Goal: Task Accomplishment & Management: Manage account settings

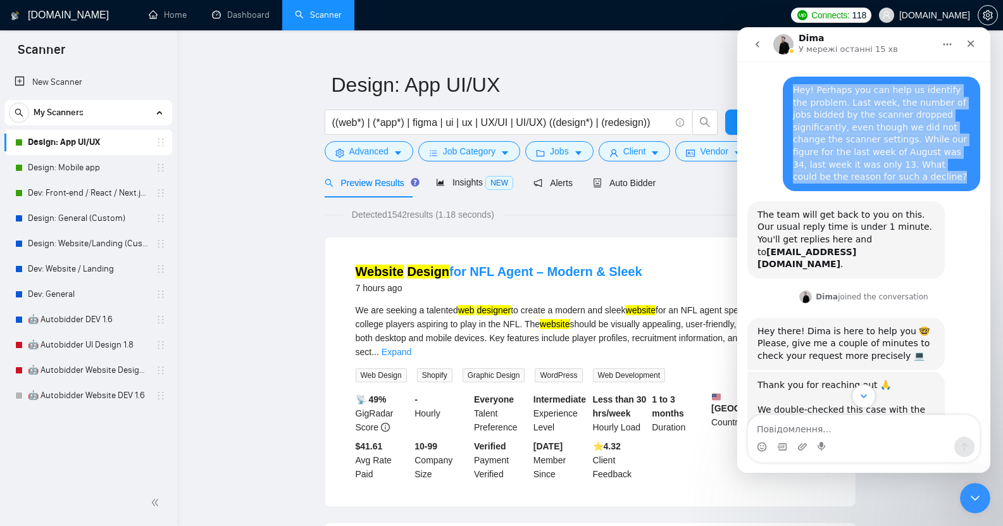
click at [863, 395] on icon "Scroll to bottom" at bounding box center [863, 395] width 11 height 11
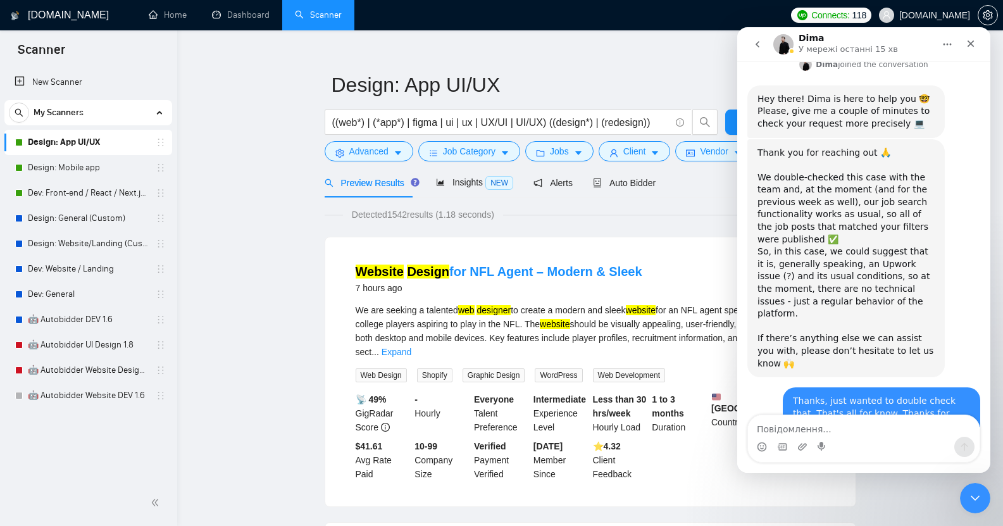
scroll to position [235, 0]
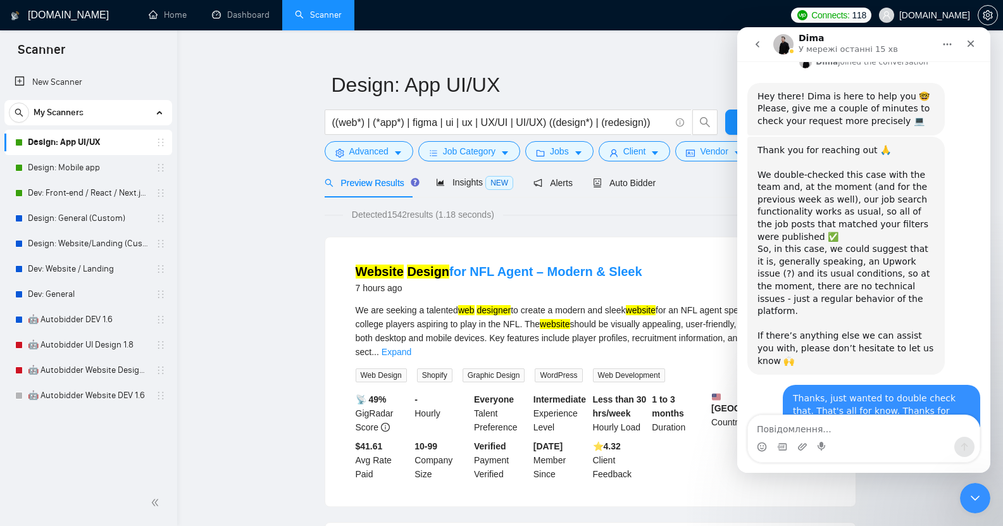
click at [973, 494] on icon "Закрити програму для спілкування Intercom" at bounding box center [973, 496] width 15 height 15
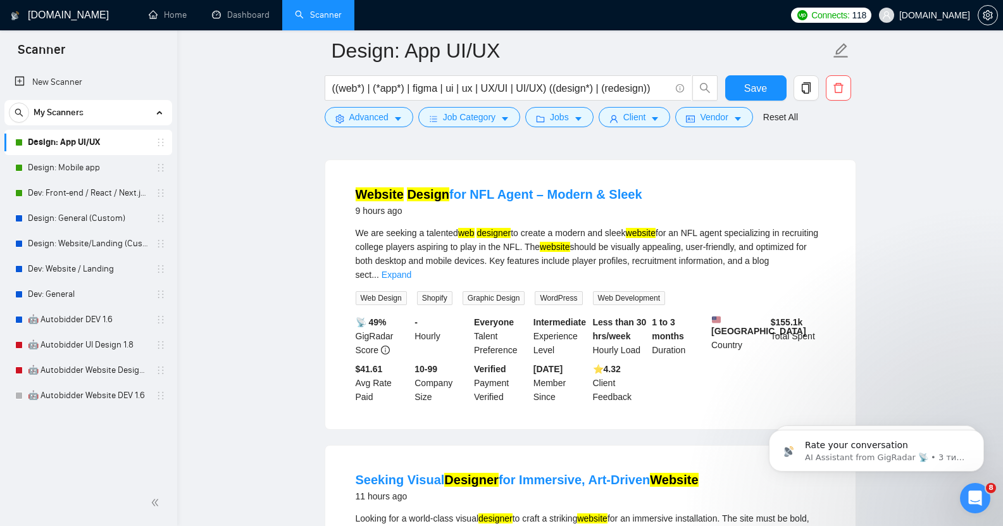
scroll to position [111, 0]
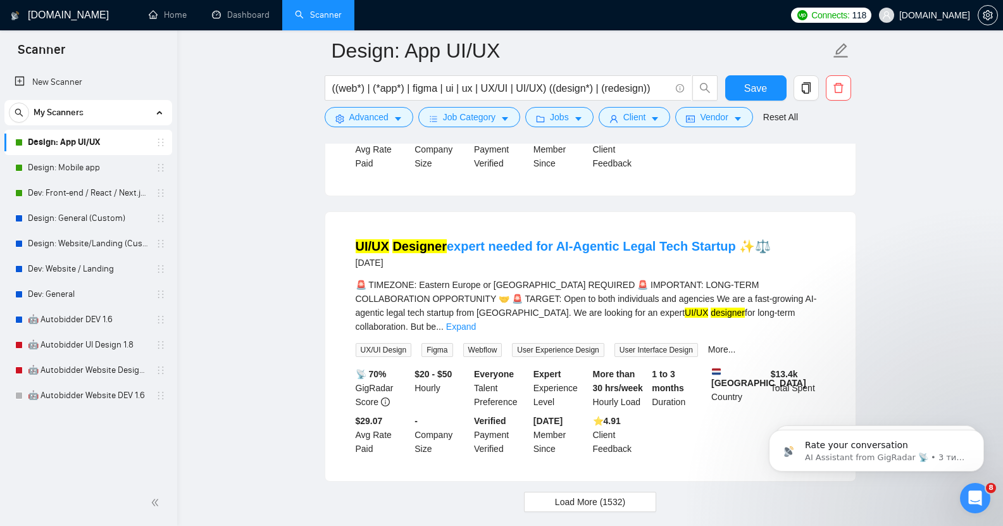
scroll to position [2615, 0]
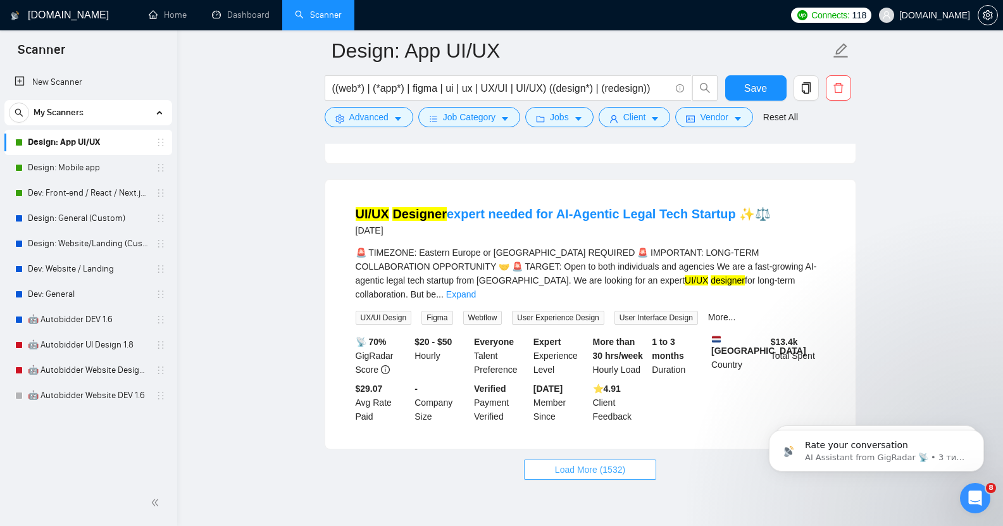
click at [583, 463] on span "Load More (1532)" at bounding box center [590, 470] width 70 height 14
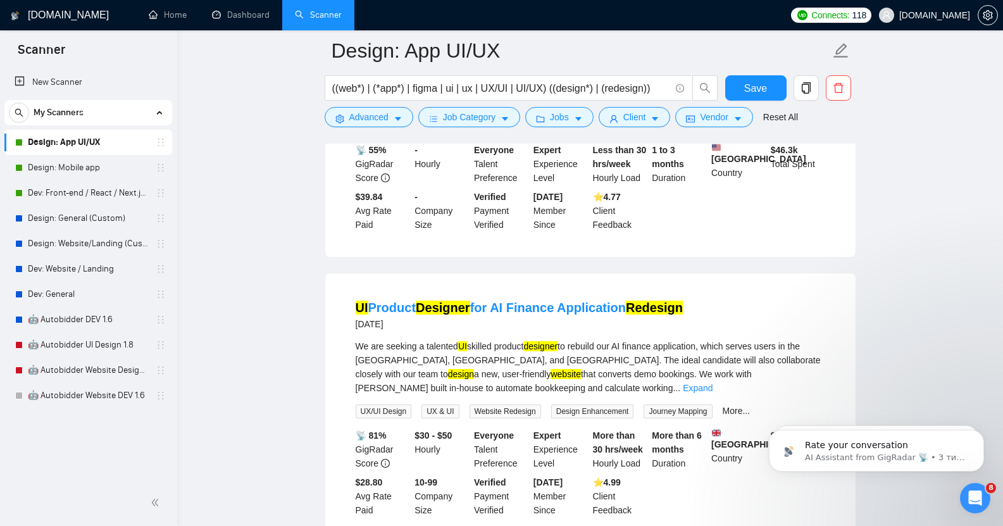
scroll to position [4193, 0]
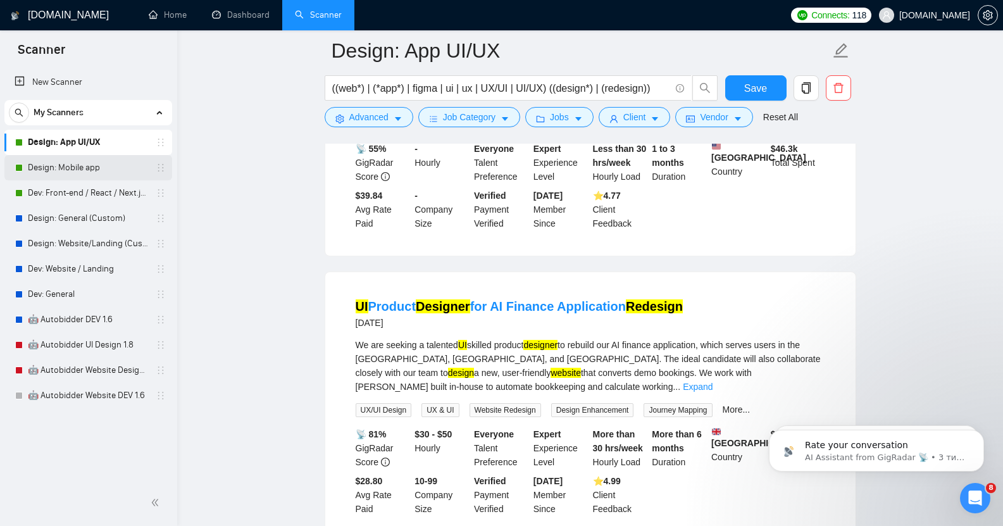
click at [77, 160] on link "Design: Mobile app" at bounding box center [88, 167] width 120 height 25
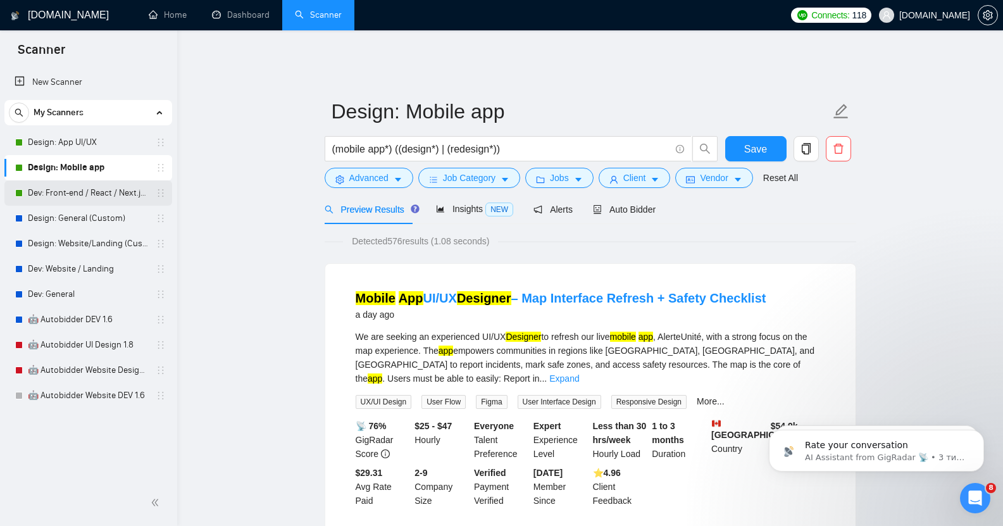
click at [72, 193] on link "Dev: Front-end / React / Next.js / WebGL / GSAP" at bounding box center [88, 192] width 120 height 25
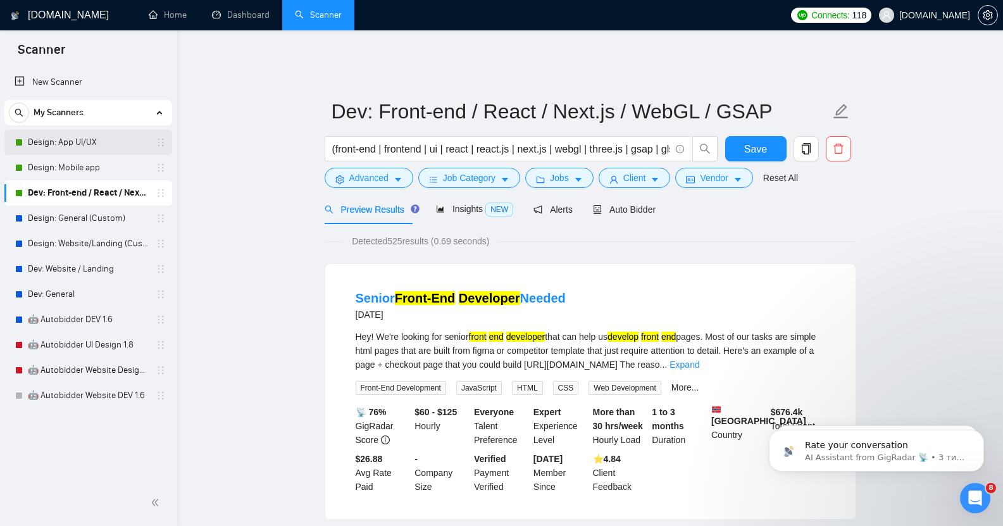
click at [101, 144] on link "Design: App UI/UX" at bounding box center [88, 142] width 120 height 25
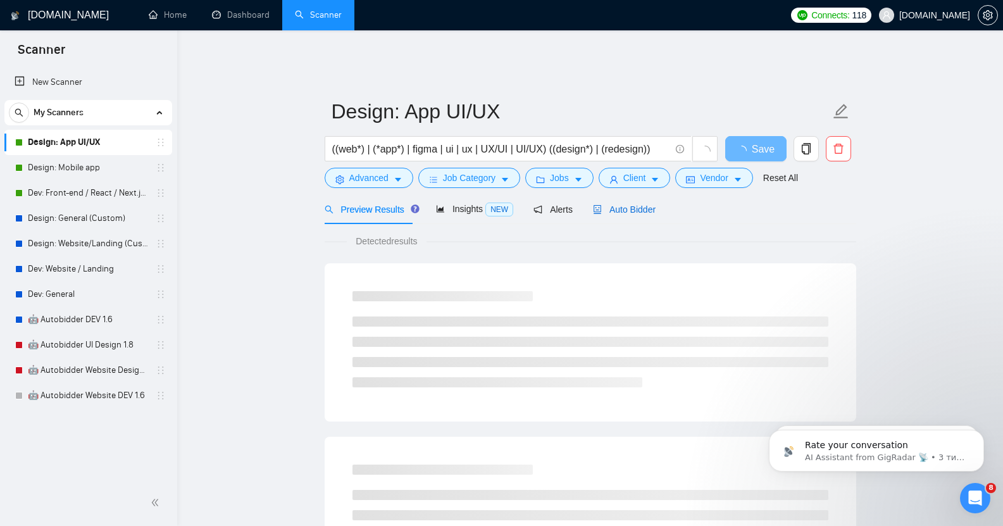
click at [623, 204] on span "Auto Bidder" at bounding box center [624, 209] width 63 height 10
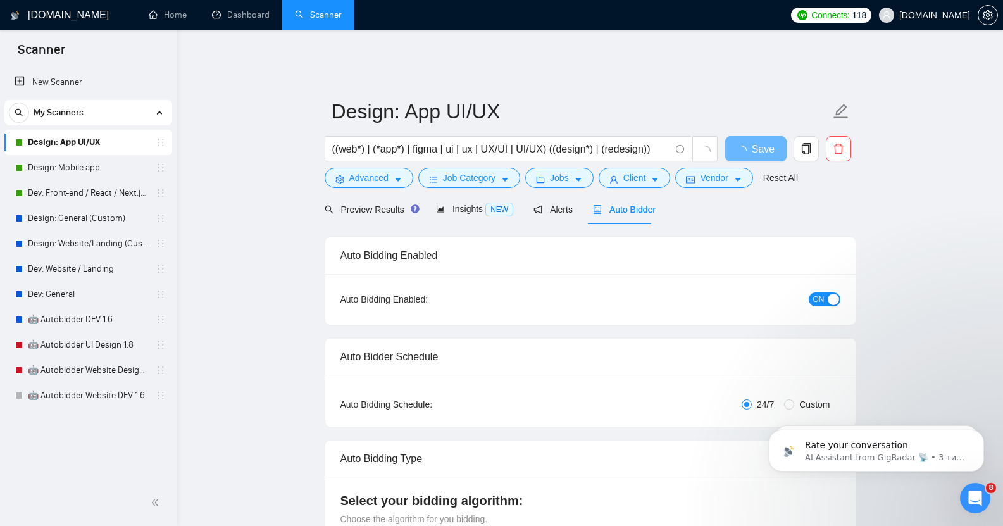
checkbox input "true"
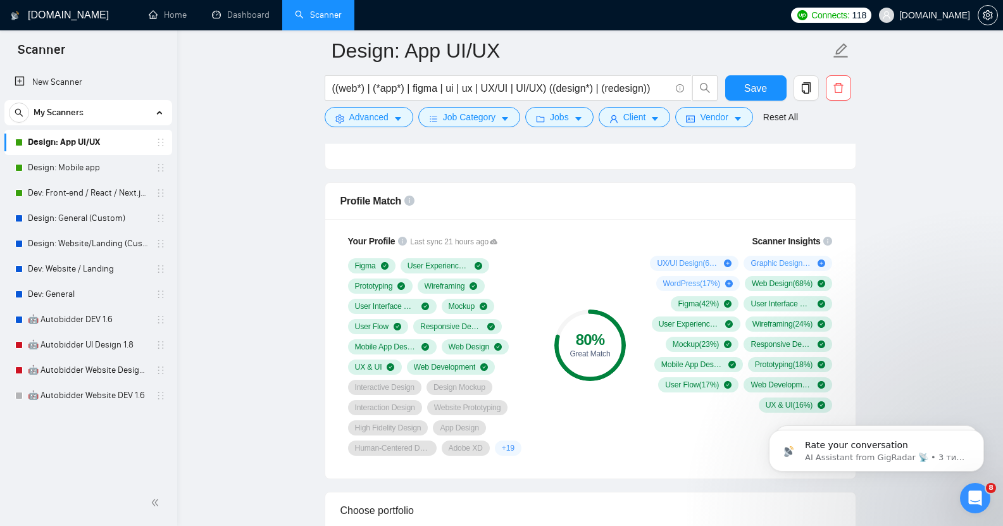
scroll to position [795, 0]
click at [88, 167] on link "Design: Mobile app" at bounding box center [88, 167] width 120 height 25
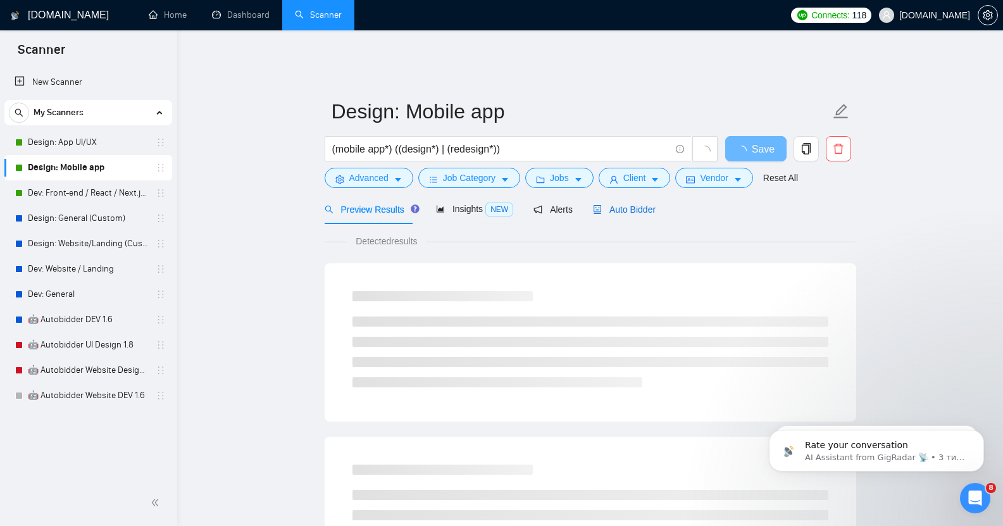
click at [620, 204] on span "Auto Bidder" at bounding box center [624, 209] width 63 height 10
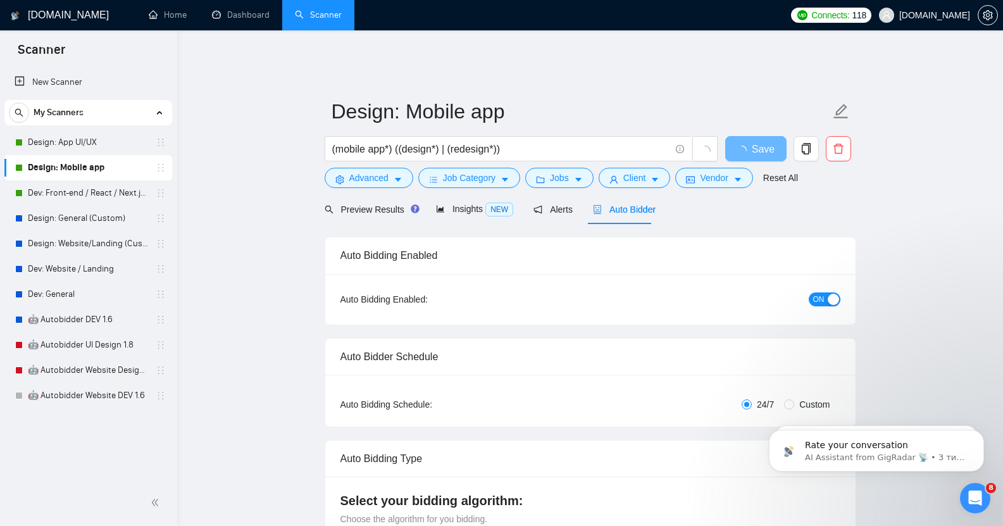
checkbox input "true"
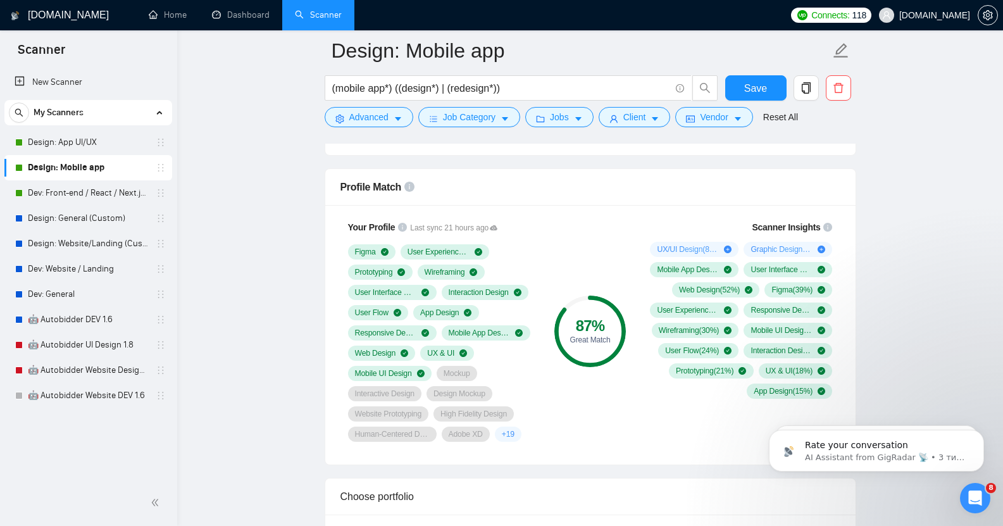
scroll to position [809, 0]
click at [103, 194] on link "Dev: Front-end / React / Next.js / WebGL / GSAP" at bounding box center [88, 192] width 120 height 25
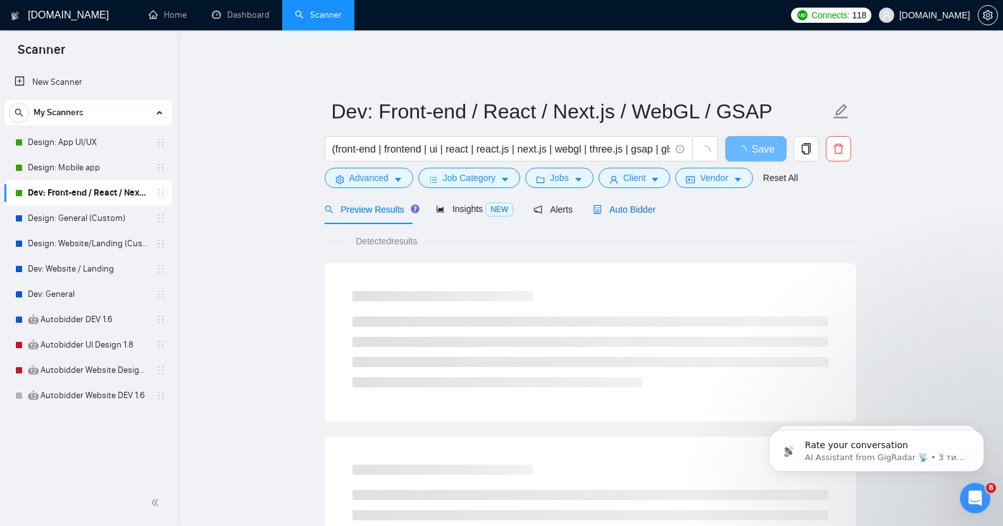
click at [633, 204] on span "Auto Bidder" at bounding box center [624, 209] width 63 height 10
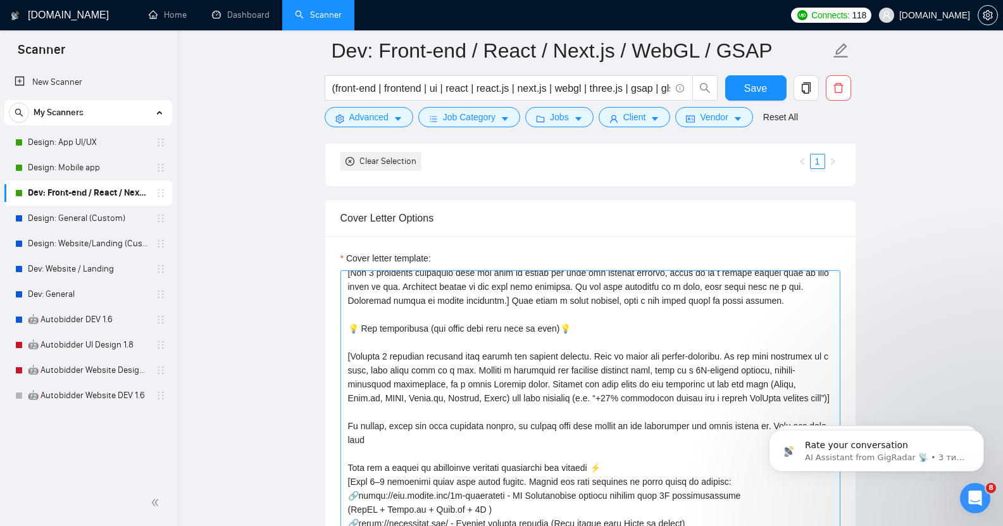
scroll to position [69, 0]
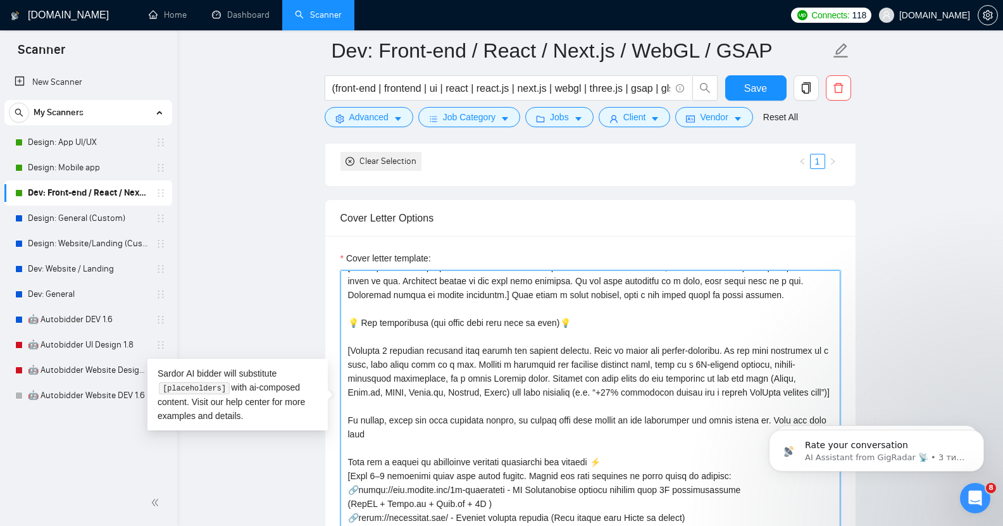
drag, startPoint x: 369, startPoint y: 428, endPoint x: 349, endPoint y: 316, distance: 113.7
click at [349, 316] on textarea "Cover letter template:" at bounding box center [590, 412] width 500 height 285
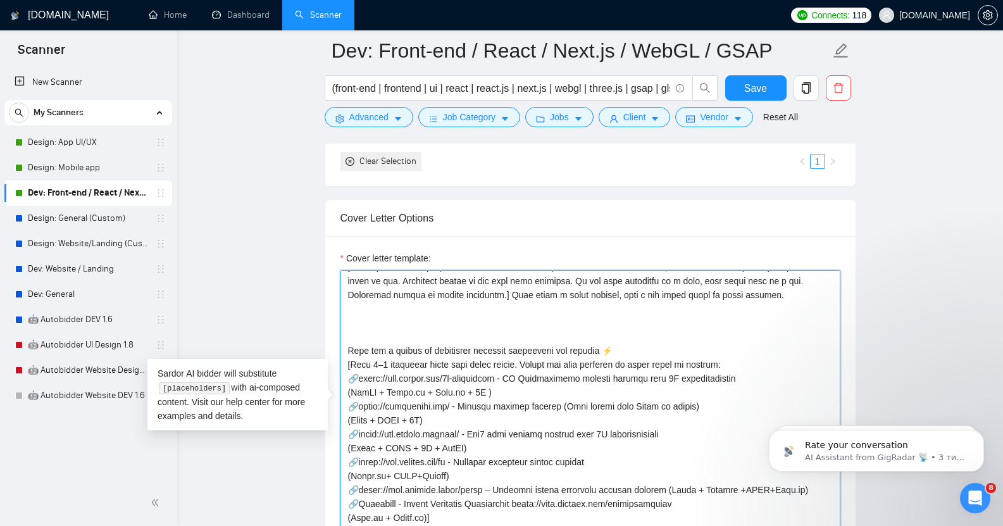
scroll to position [0, 0]
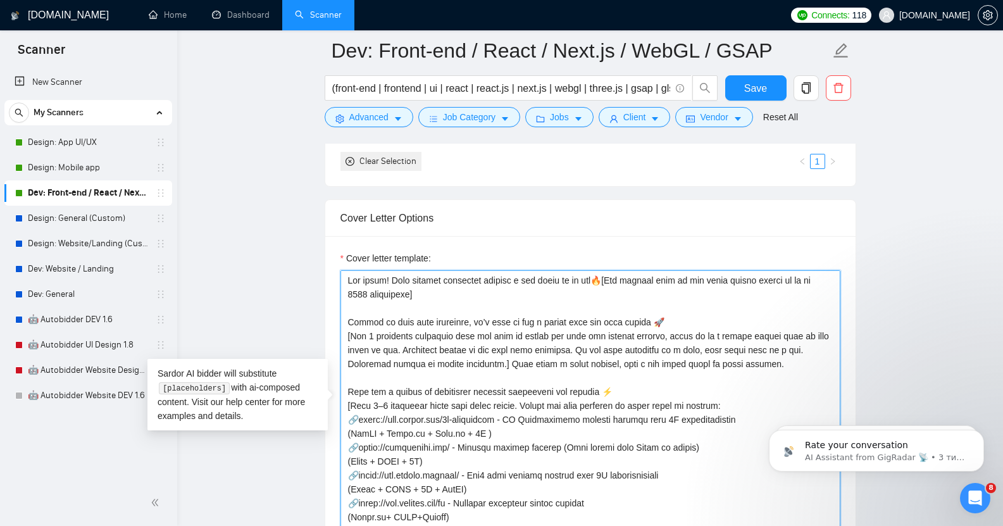
click at [430, 289] on textarea "Cover letter template:" at bounding box center [590, 412] width 500 height 285
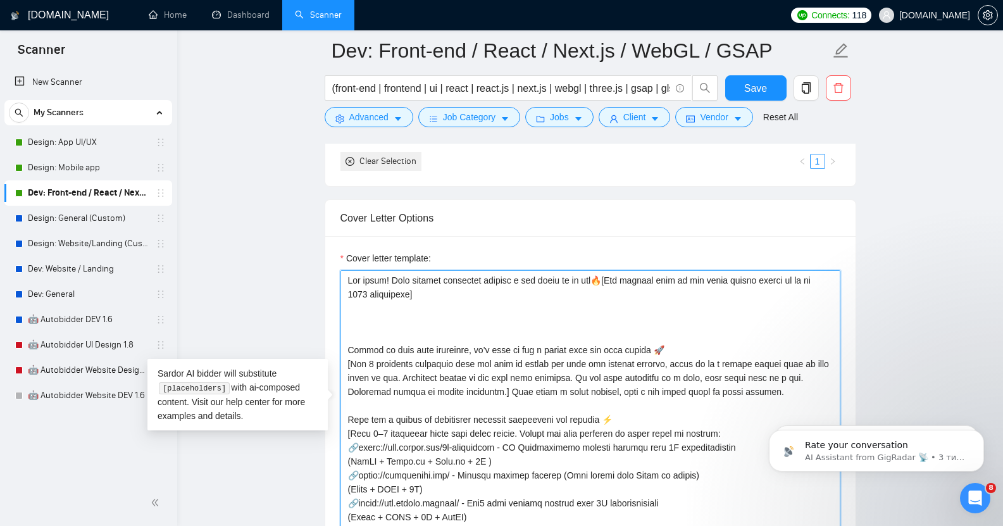
paste textarea "💡 Our suggestions (the first ones that came to mind)💡 [Suggest 2 relevant solut…"
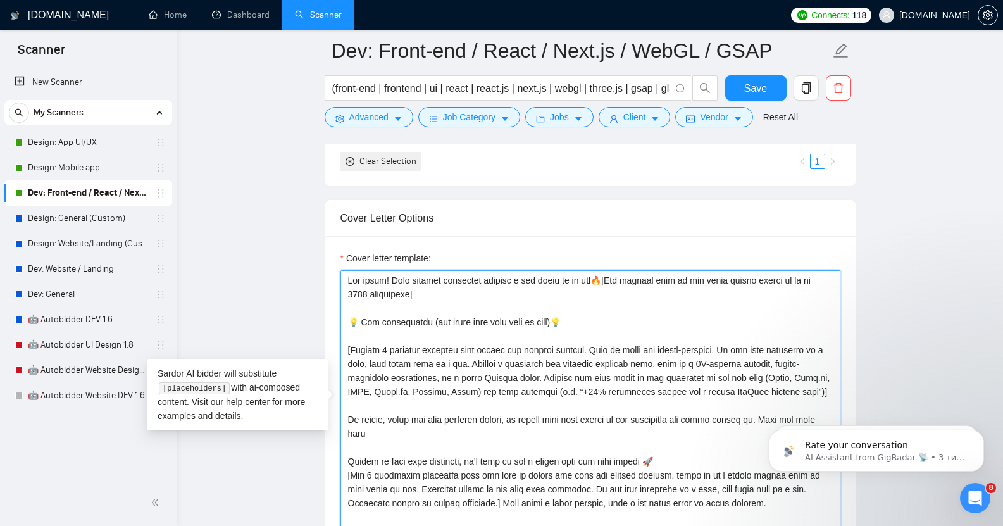
click at [362, 315] on textarea "Cover letter template:" at bounding box center [590, 412] width 500 height 285
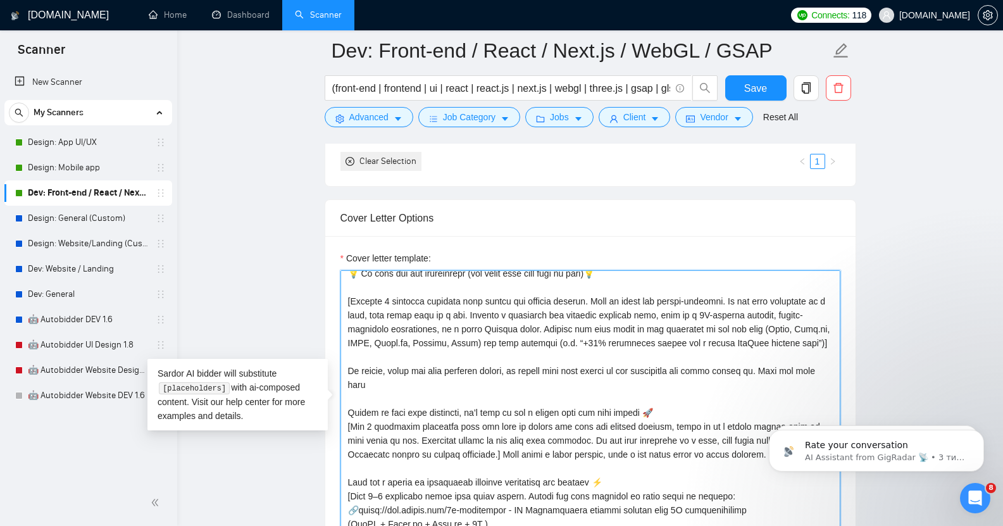
scroll to position [50, 0]
drag, startPoint x: 765, startPoint y: 360, endPoint x: 783, endPoint y: 368, distance: 19.5
click at [783, 368] on textarea "Cover letter template:" at bounding box center [590, 412] width 500 height 285
click at [804, 362] on textarea "Cover letter template:" at bounding box center [590, 412] width 500 height 285
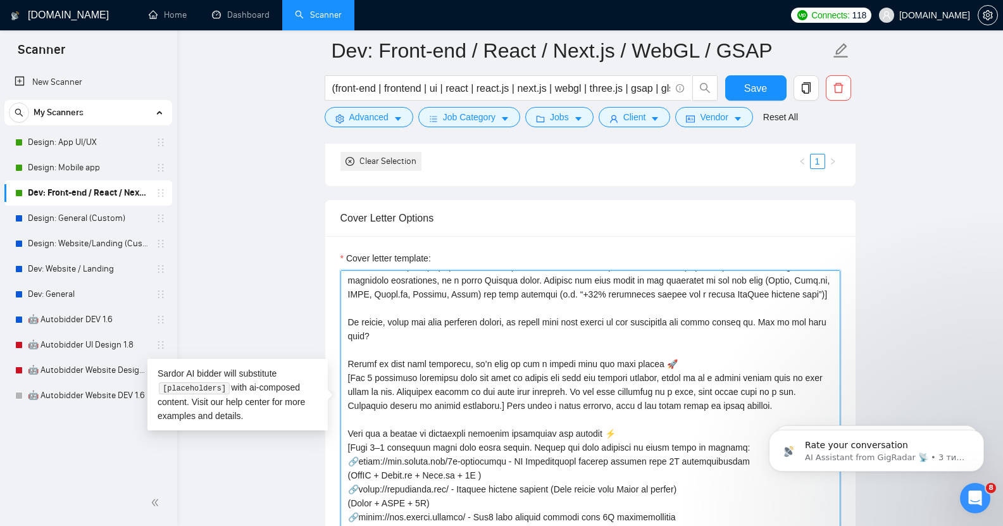
scroll to position [98, 0]
drag, startPoint x: 348, startPoint y: 354, endPoint x: 469, endPoint y: 348, distance: 121.0
click at [469, 348] on textarea "Cover letter template:" at bounding box center [590, 412] width 500 height 285
click at [368, 354] on textarea "Cover letter template:" at bounding box center [590, 412] width 500 height 285
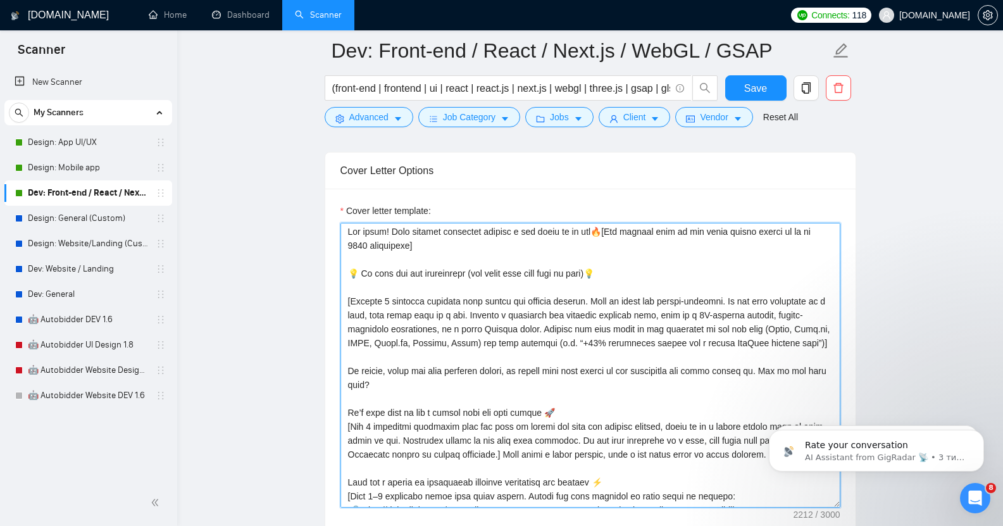
scroll to position [0, 0]
type textarea "Lor ipsum! Dolo sitamet consectet adipisc e sed doeiu te in utl🔥[Etd magnaal en…"
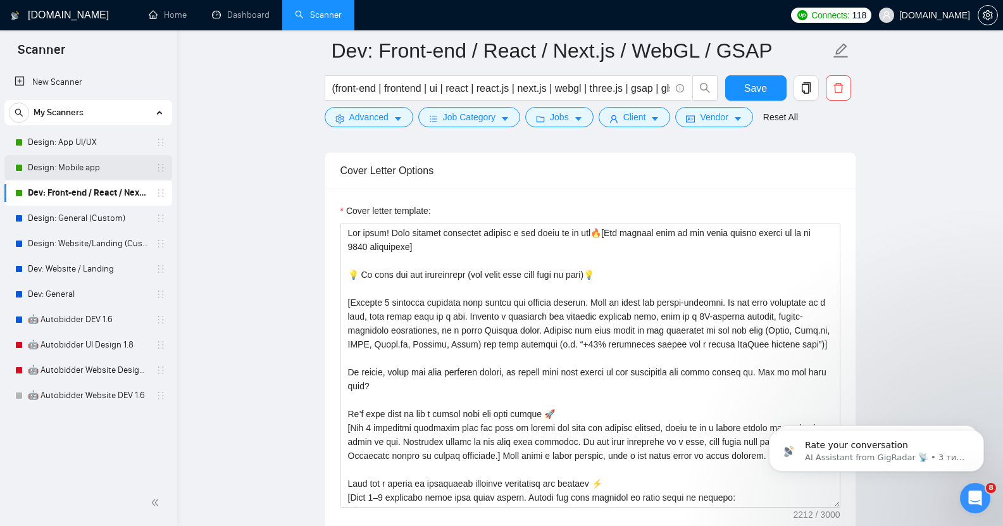
click at [89, 165] on link "Design: Mobile app" at bounding box center [88, 167] width 120 height 25
click at [755, 83] on span "Save" at bounding box center [755, 88] width 23 height 16
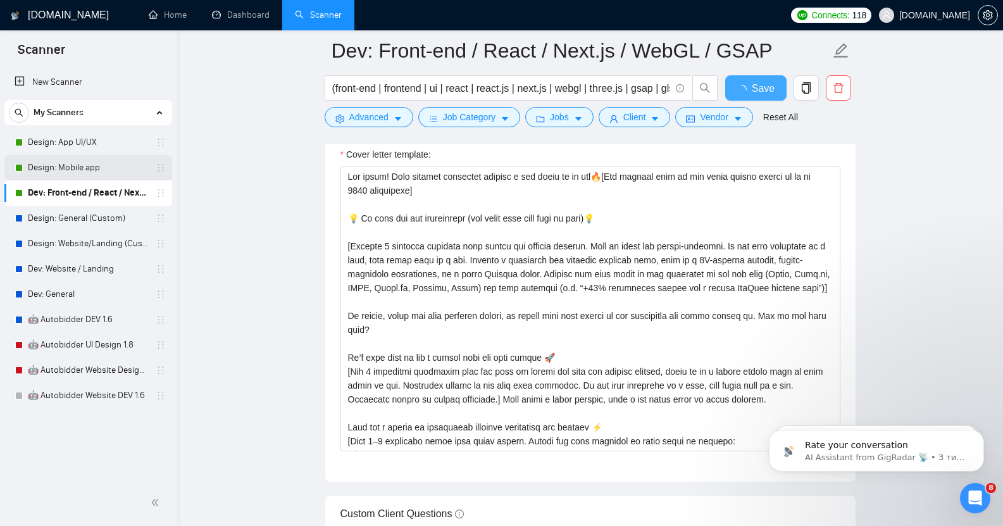
checkbox input "true"
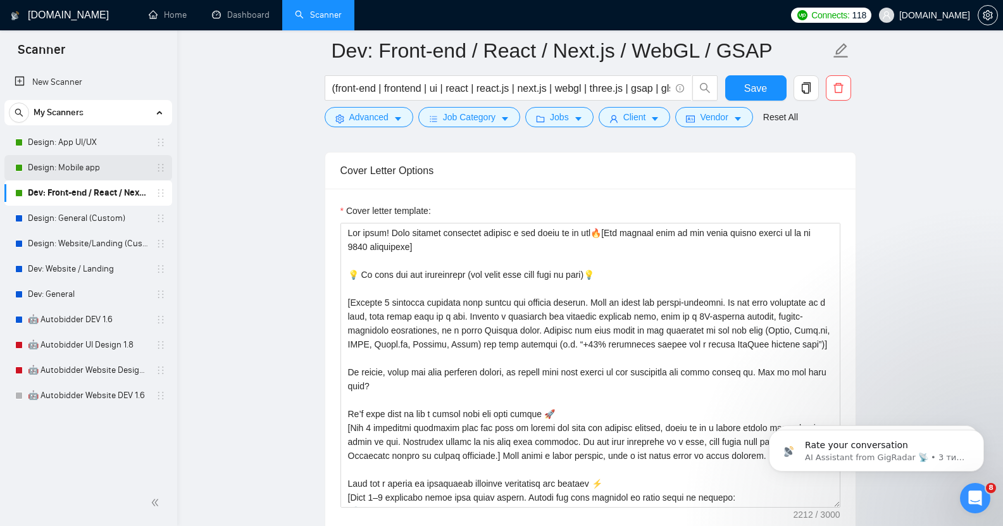
click at [80, 164] on link "Design: Mobile app" at bounding box center [88, 167] width 120 height 25
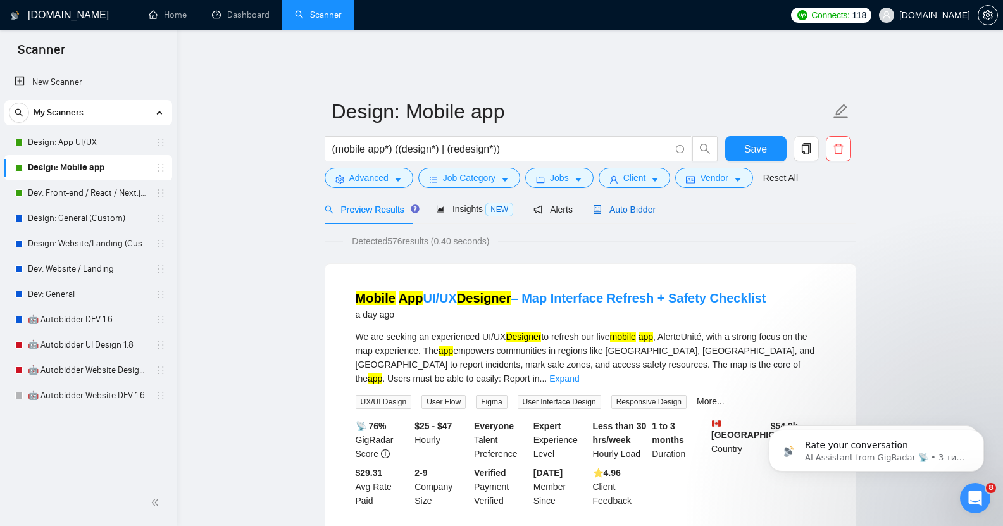
click at [622, 204] on span "Auto Bidder" at bounding box center [624, 209] width 63 height 10
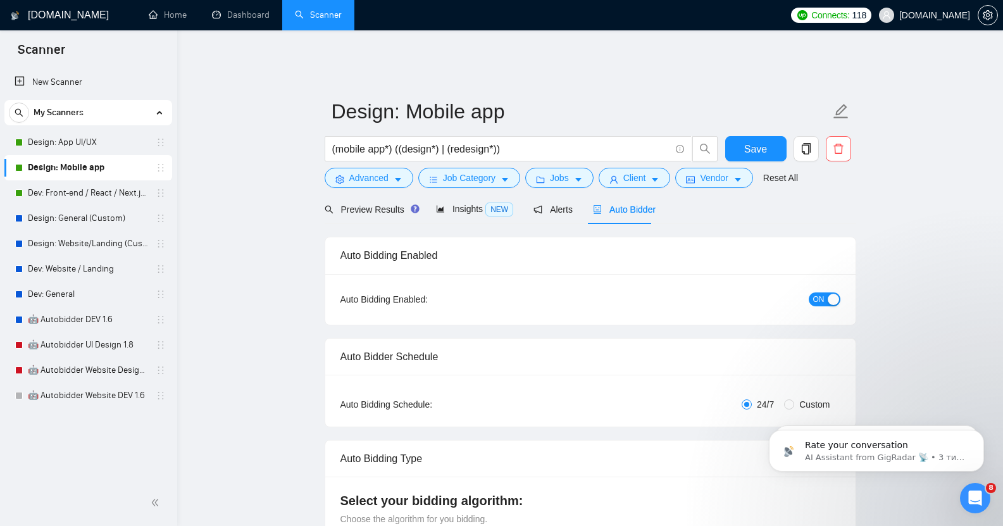
checkbox input "true"
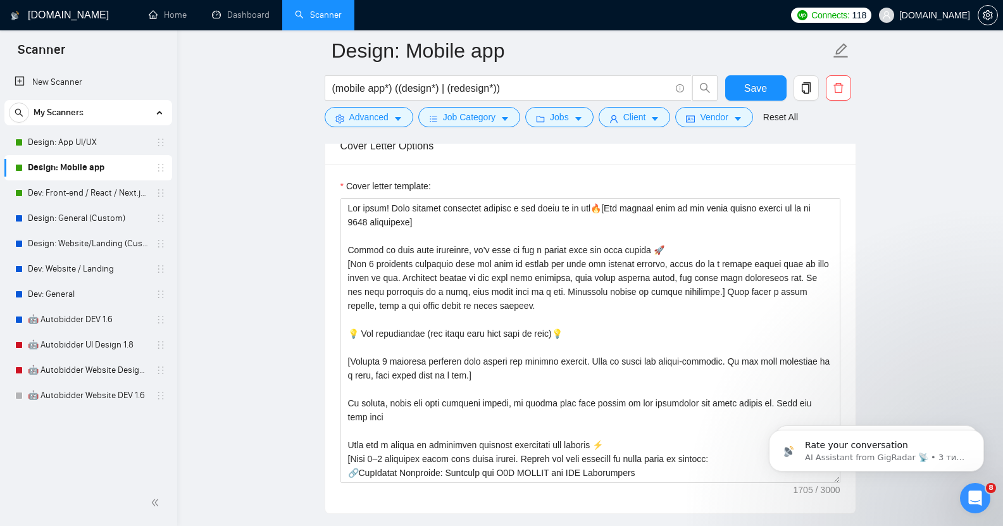
scroll to position [1403, 0]
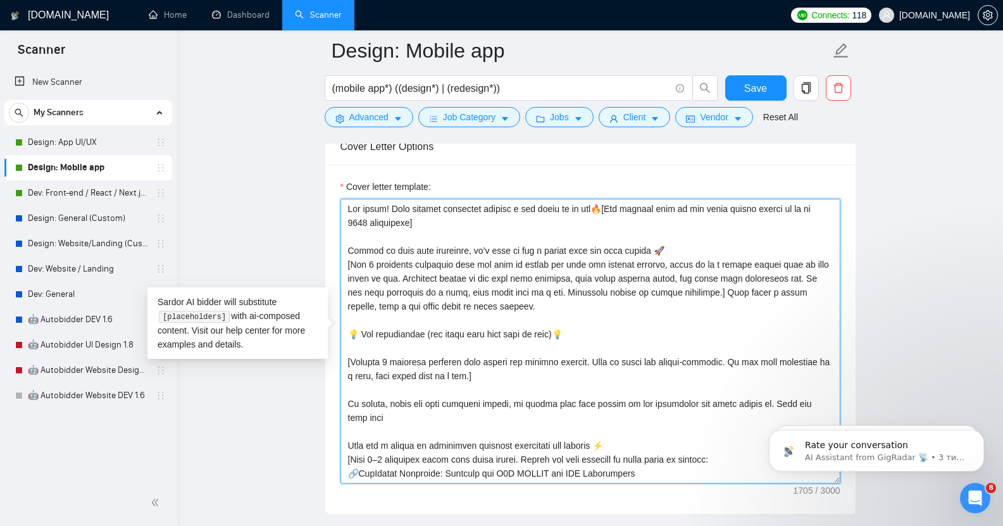
drag, startPoint x: 351, startPoint y: 324, endPoint x: 466, endPoint y: 411, distance: 144.0
click at [466, 411] on textarea "Cover letter template:" at bounding box center [590, 341] width 500 height 285
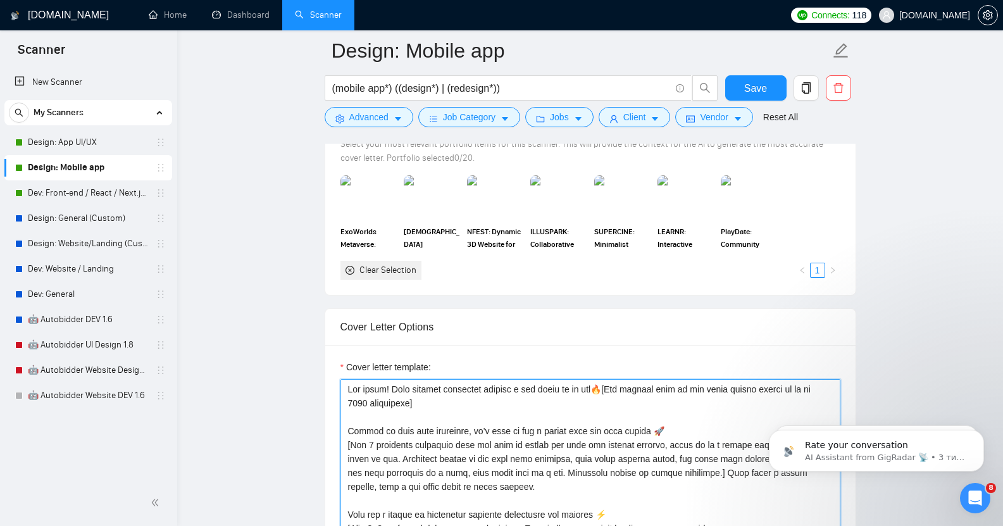
scroll to position [1216, 0]
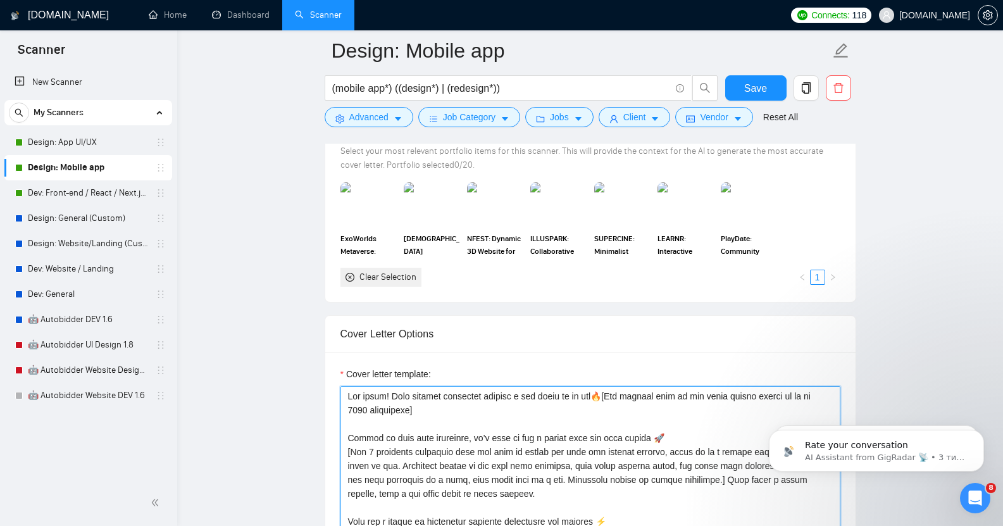
click at [426, 402] on textarea "Cover letter template:" at bounding box center [590, 528] width 500 height 285
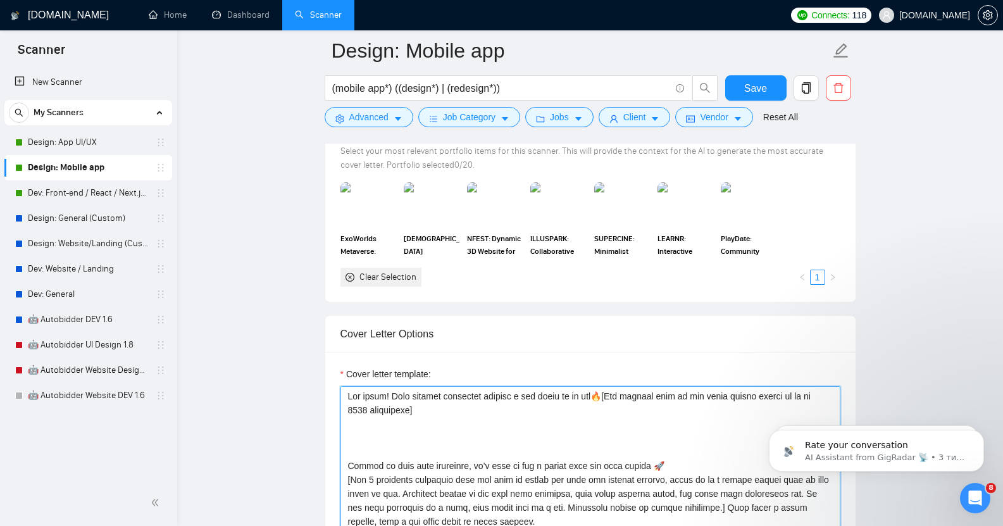
paste textarea "💡 Our suggestions (the first ones that came to mind)💡 [Suggest 2 relevant solut…"
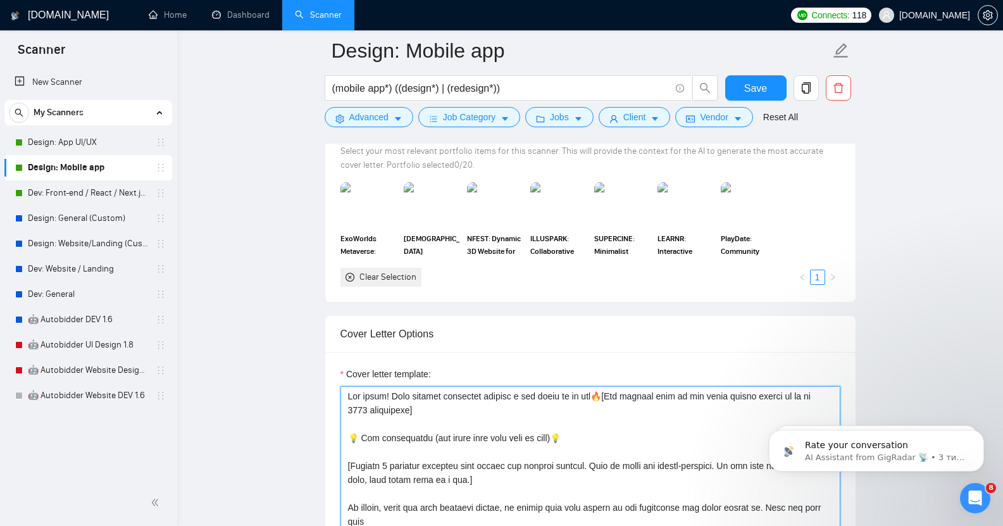
click at [363, 430] on textarea "Cover letter template:" at bounding box center [590, 528] width 500 height 285
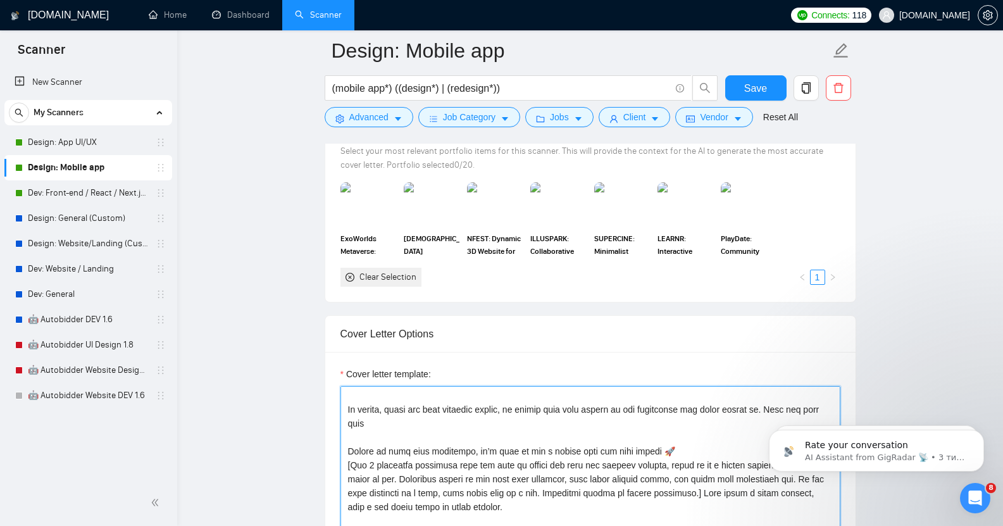
scroll to position [99, 0]
drag, startPoint x: 1515, startPoint y: 804, endPoint x: 763, endPoint y: 409, distance: 849.8
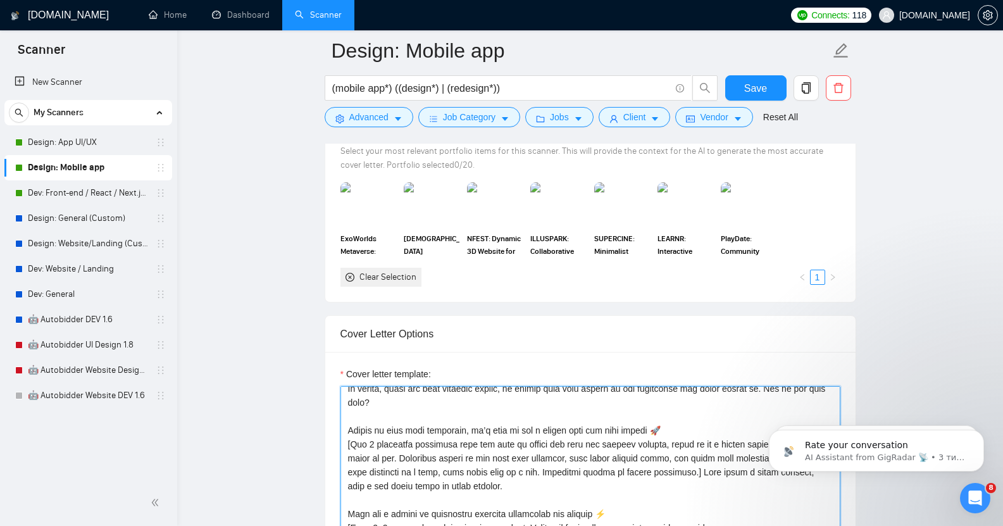
drag, startPoint x: 347, startPoint y: 421, endPoint x: 470, endPoint y: 419, distance: 122.2
click at [470, 419] on textarea "Cover letter template:" at bounding box center [590, 528] width 500 height 285
click at [368, 420] on textarea "Cover letter template:" at bounding box center [590, 528] width 500 height 285
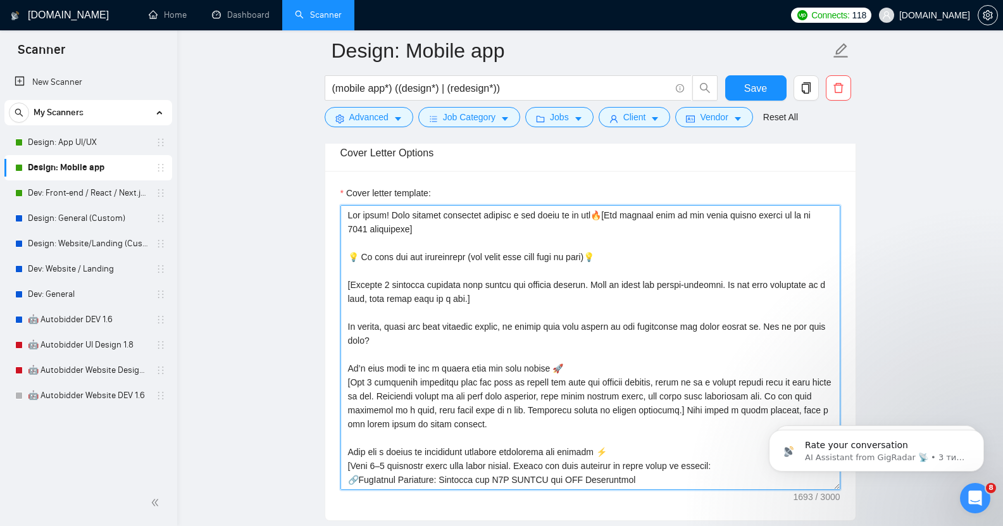
scroll to position [1395, 0]
type textarea "Lor ipsum! Dolo sitamet consectet adipisc e sed doeiu te in utl🔥[Etd magnaal en…"
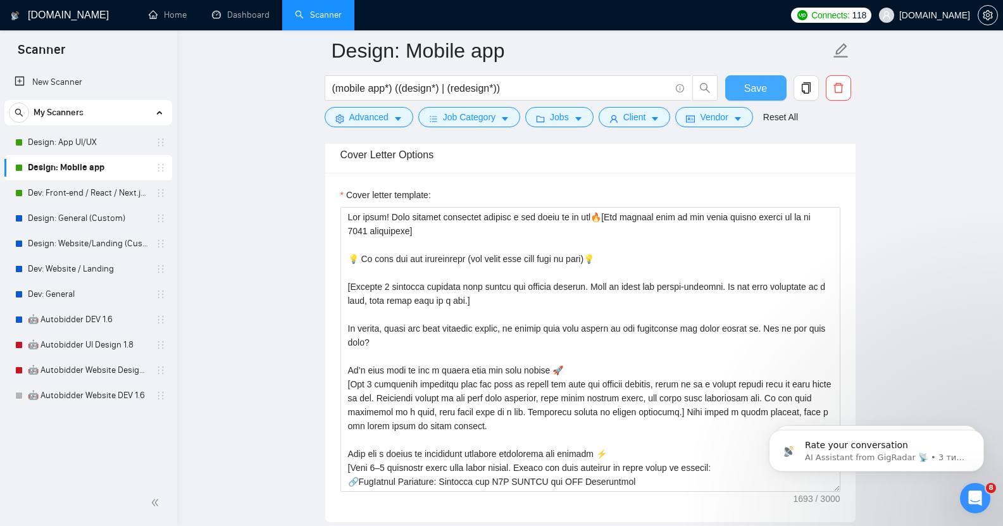
click at [758, 86] on span "Save" at bounding box center [755, 88] width 23 height 16
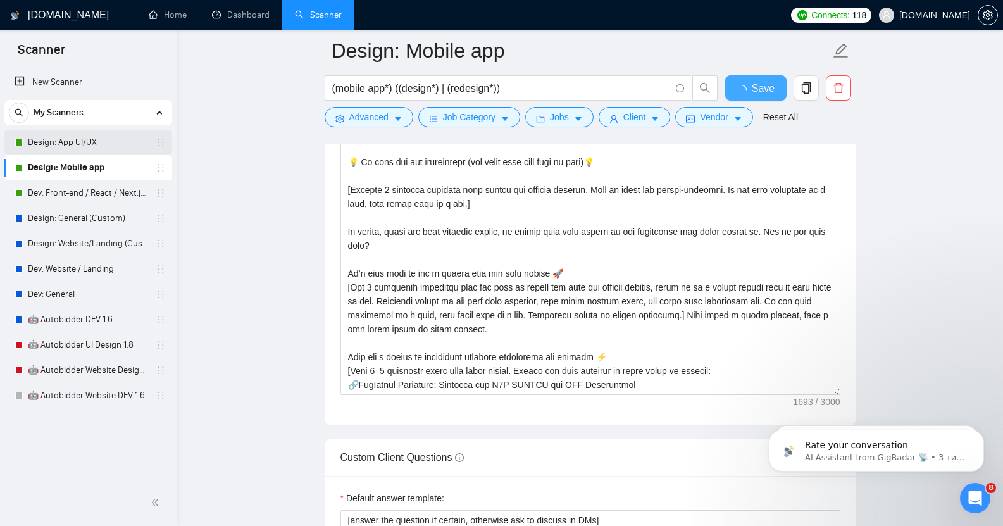
checkbox input "true"
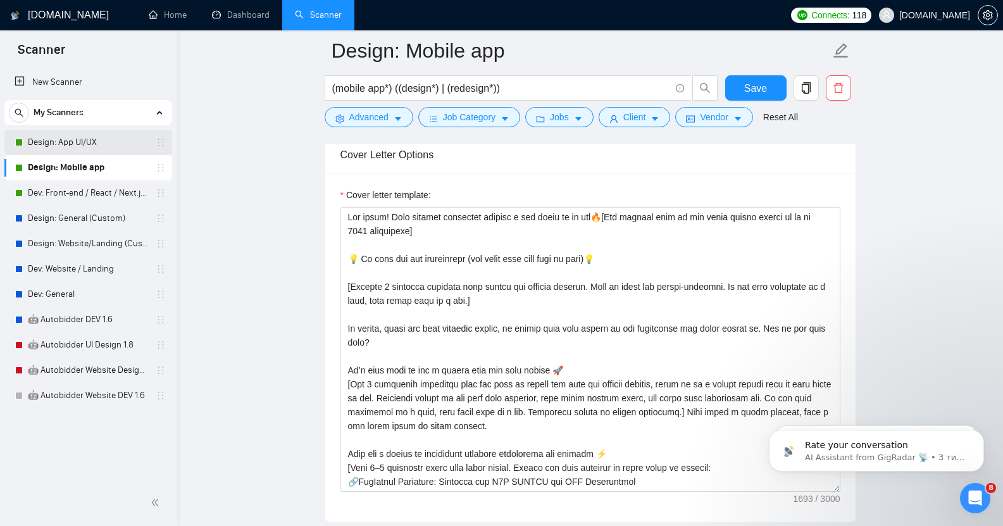
click at [83, 143] on link "Design: App UI/UX" at bounding box center [88, 142] width 120 height 25
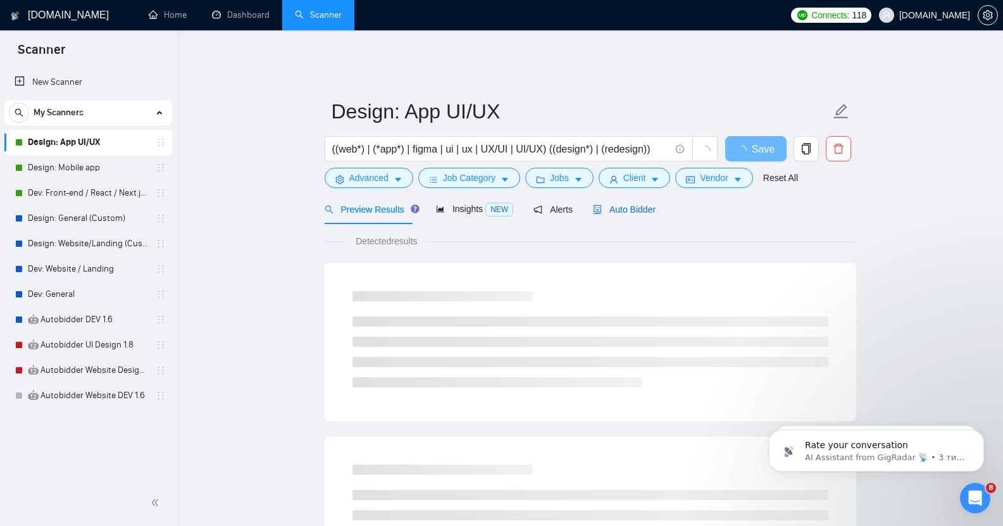
click at [626, 204] on span "Auto Bidder" at bounding box center [624, 209] width 63 height 10
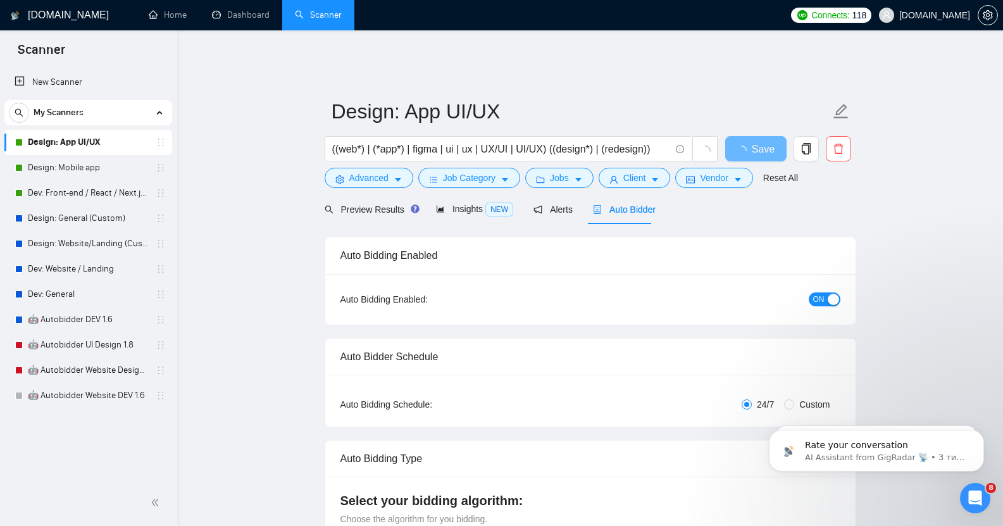
checkbox input "true"
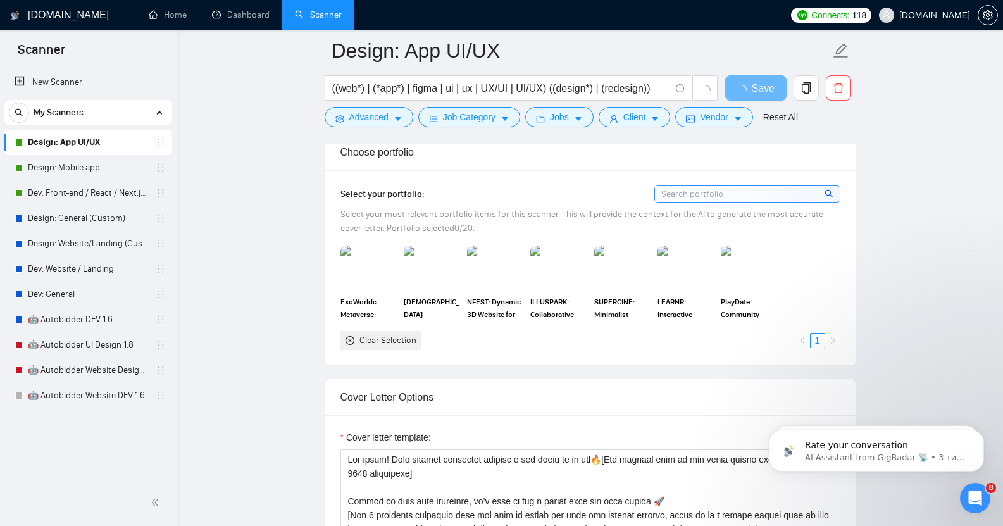
scroll to position [1091, 0]
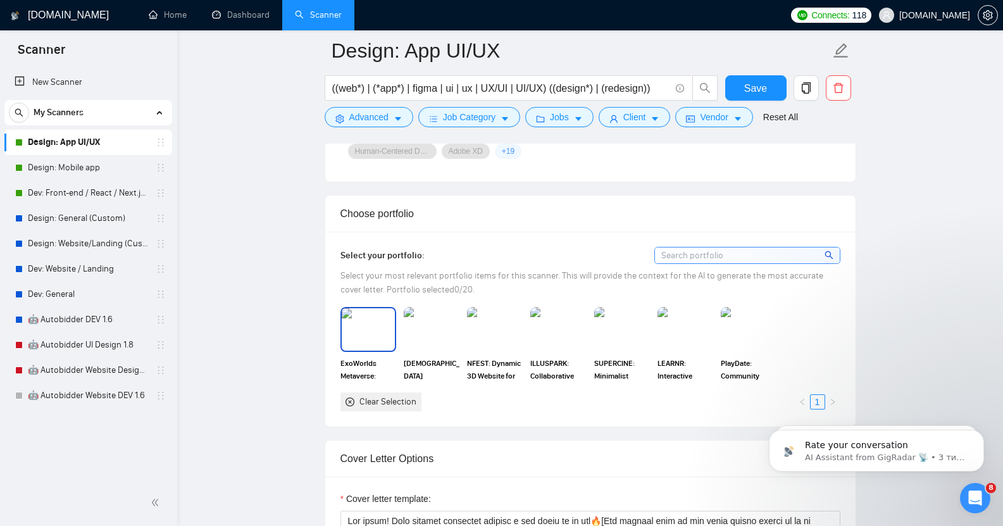
click at [357, 361] on span "ExoWorlds Metaverse: Platform for P2E MMORPG and NFT Marketplace" at bounding box center [368, 369] width 56 height 25
click at [434, 357] on span "[DEMOGRAPHIC_DATA][DOMAIN_NAME]: Branding website with 3D implementation" at bounding box center [432, 369] width 56 height 25
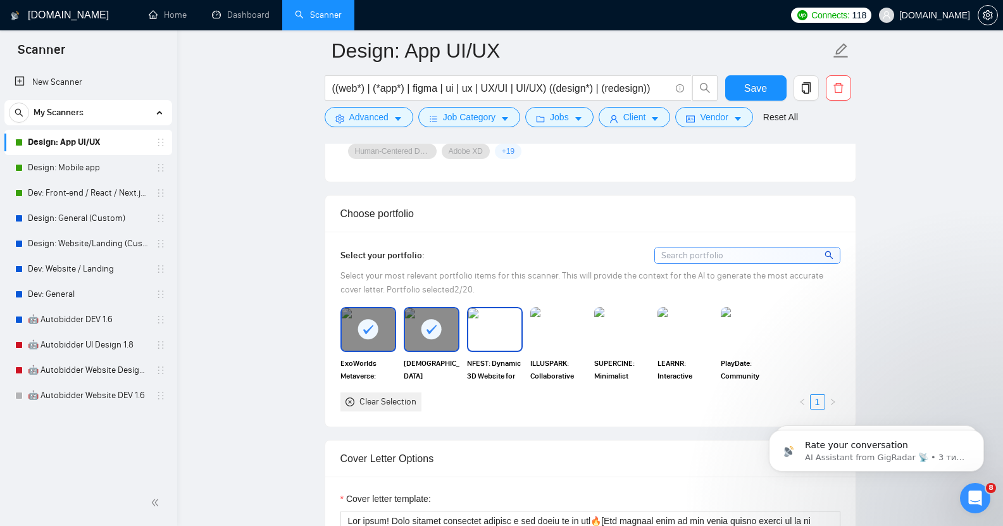
click at [505, 357] on span "NFEST: Dynamic 3D Website for WEB3 Festival" at bounding box center [495, 369] width 56 height 25
click at [366, 357] on span "ExoWorlds Metaverse: Platform for P2E MMORPG and NFT Marketplace" at bounding box center [368, 369] width 56 height 25
click at [430, 357] on span "[DEMOGRAPHIC_DATA][DOMAIN_NAME]: Branding website with 3D implementation" at bounding box center [432, 369] width 56 height 25
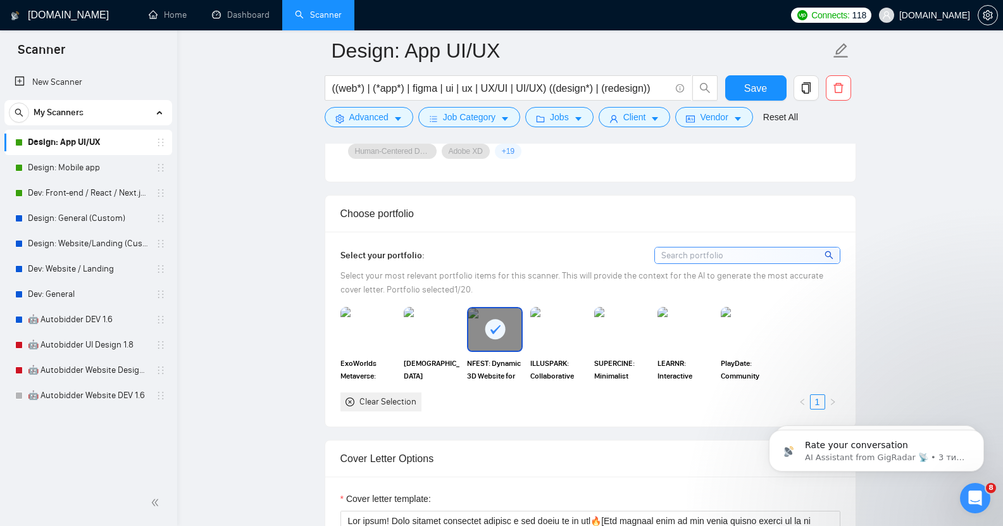
click at [493, 357] on span "NFEST: Dynamic 3D Website for WEB3 Festival" at bounding box center [495, 369] width 56 height 25
click at [359, 357] on span "ExoWorlds Metaverse: Platform for P2E MMORPG and NFT Marketplace" at bounding box center [368, 369] width 56 height 25
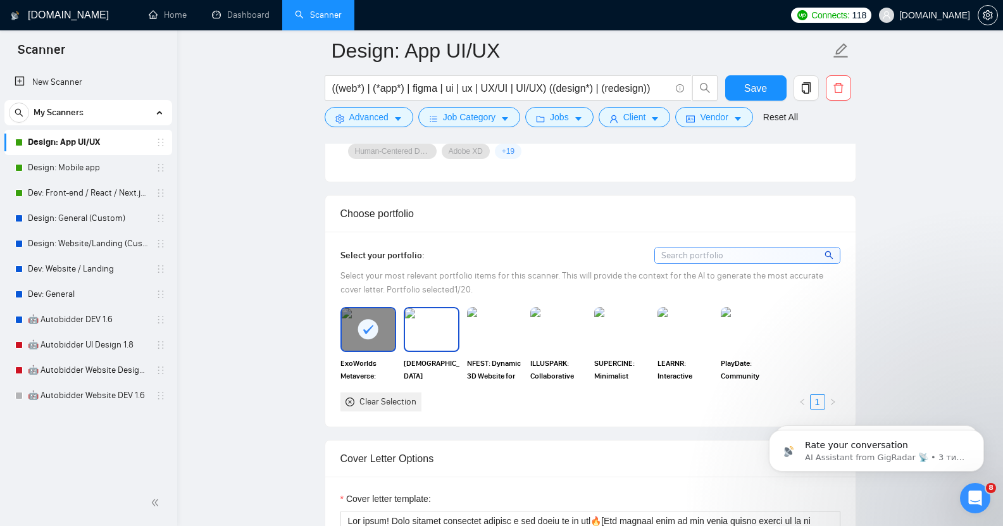
click at [422, 357] on span "[DEMOGRAPHIC_DATA][DOMAIN_NAME]: Branding website with 3D implementation" at bounding box center [432, 369] width 56 height 25
click at [494, 359] on span "NFEST: Dynamic 3D Website for WEB3 Festival" at bounding box center [495, 369] width 56 height 25
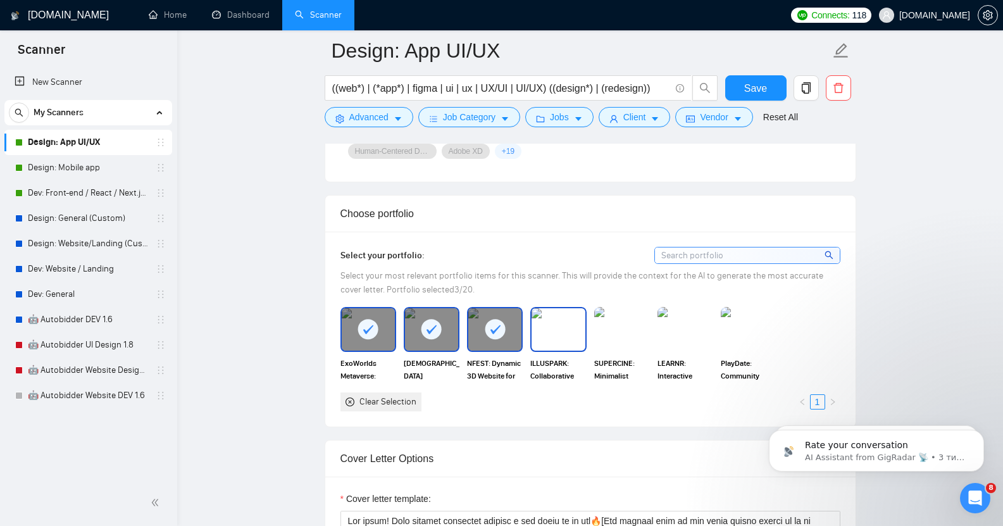
click at [560, 358] on span "ILLUSPARK: Collaborative Content Management Platform for Artists" at bounding box center [558, 369] width 56 height 25
click at [613, 357] on span "SUPERCINE: Minimalist Branding website for German Production House" at bounding box center [622, 369] width 56 height 25
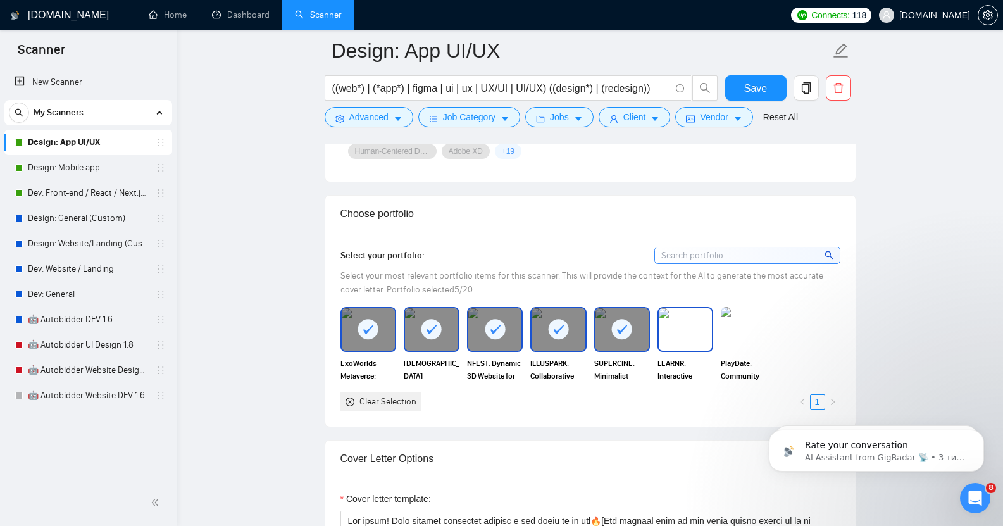
click at [679, 357] on span "LEARNR: Interactive Mobile App to find and book a Driving lesson" at bounding box center [686, 369] width 56 height 25
click at [740, 357] on span "PlayDate: Community Mobile App for single parents" at bounding box center [749, 369] width 56 height 25
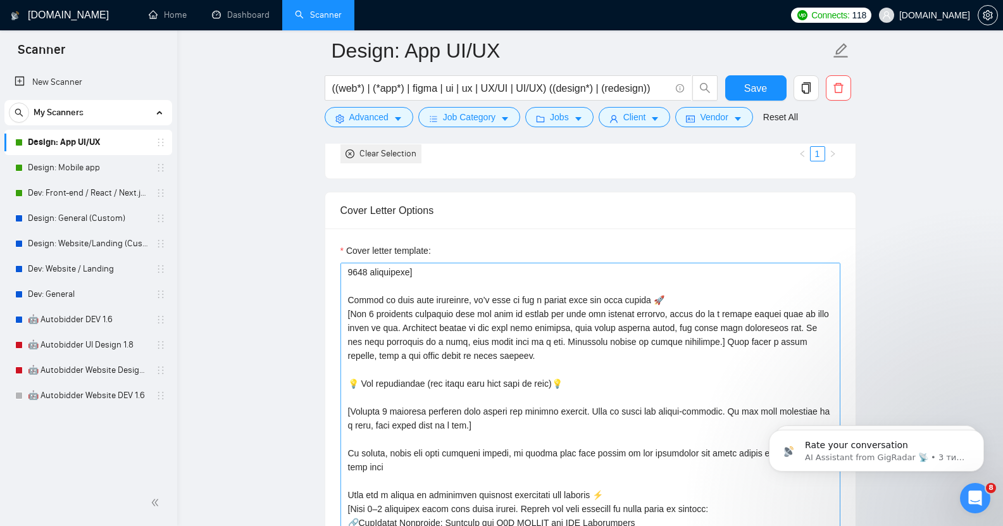
scroll to position [15, 0]
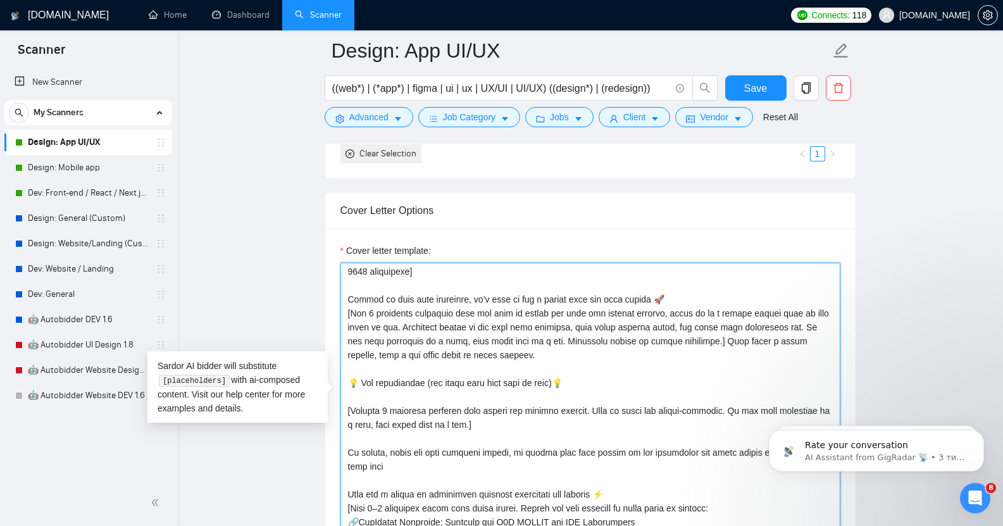
drag, startPoint x: 370, startPoint y: 462, endPoint x: 354, endPoint y: 365, distance: 98.2
click at [354, 365] on textarea "Cover letter template:" at bounding box center [590, 405] width 500 height 285
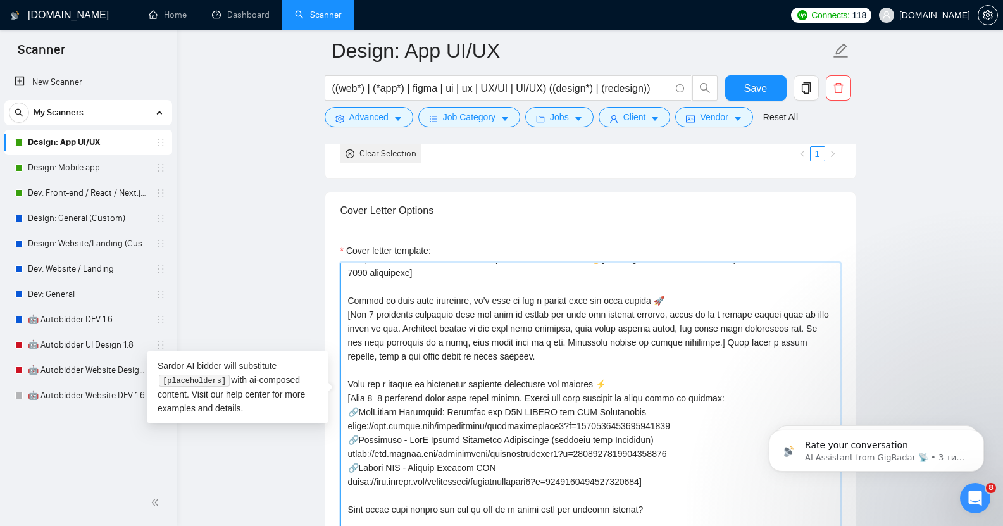
scroll to position [0, 0]
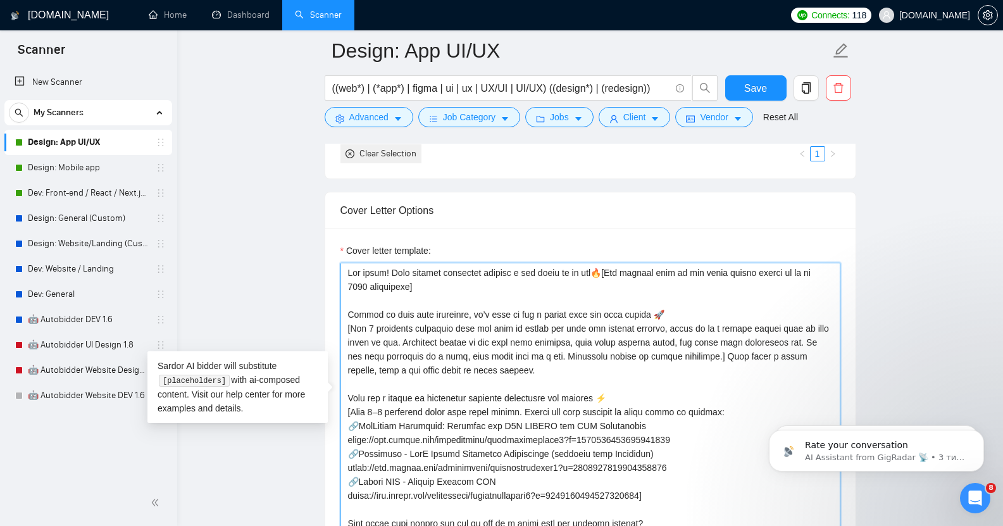
click at [423, 277] on textarea "Cover letter template:" at bounding box center [590, 405] width 500 height 285
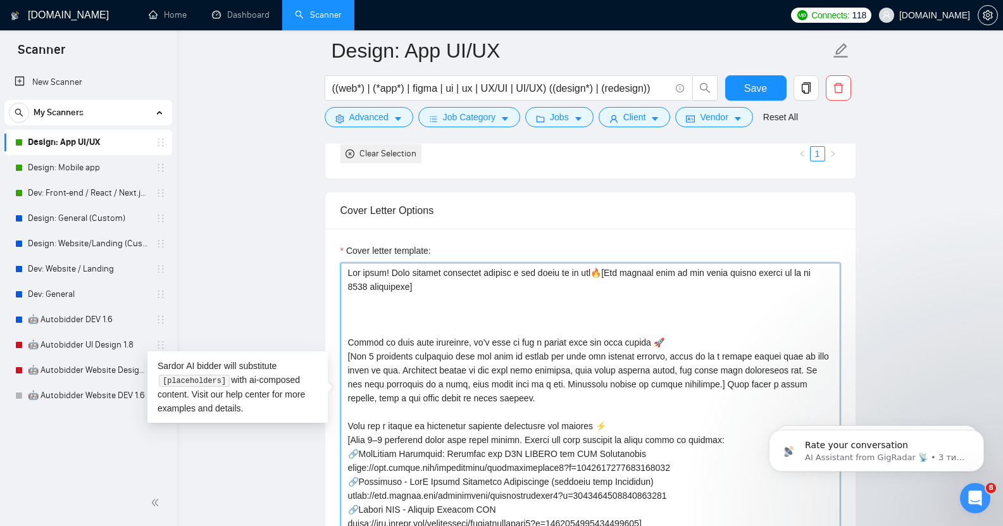
paste textarea "💡 Our suggestions (the first ones that came to mind)💡 [Suggest 2 relevant solut…"
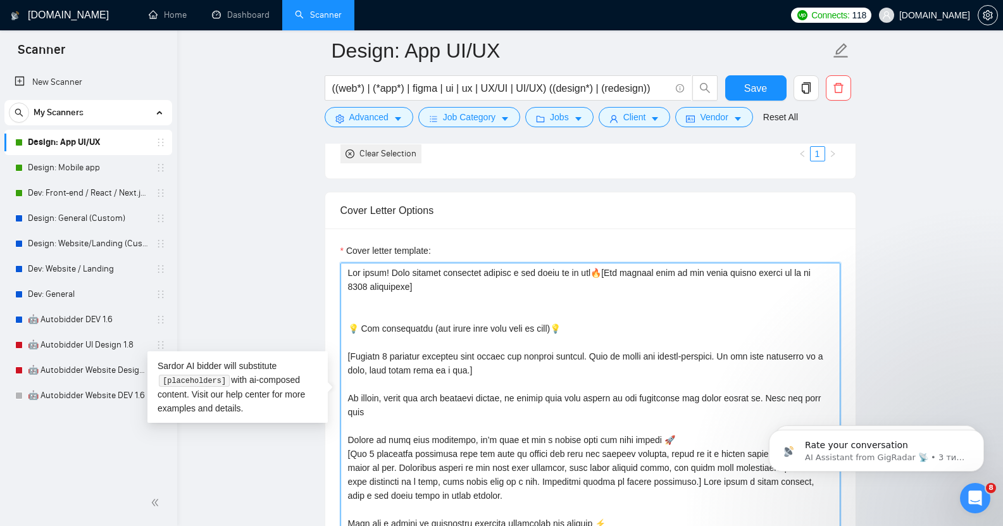
click at [366, 299] on textarea "Cover letter template:" at bounding box center [590, 405] width 500 height 285
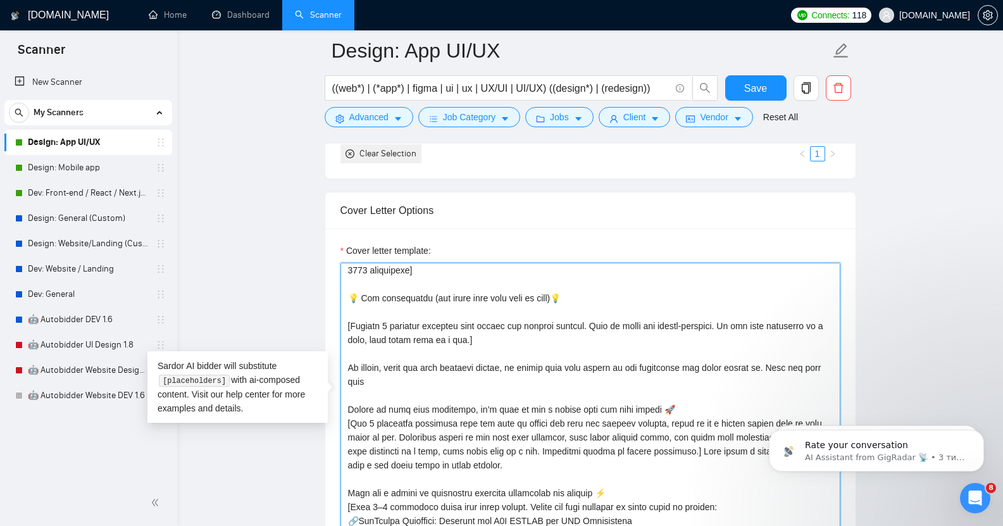
scroll to position [19, 0]
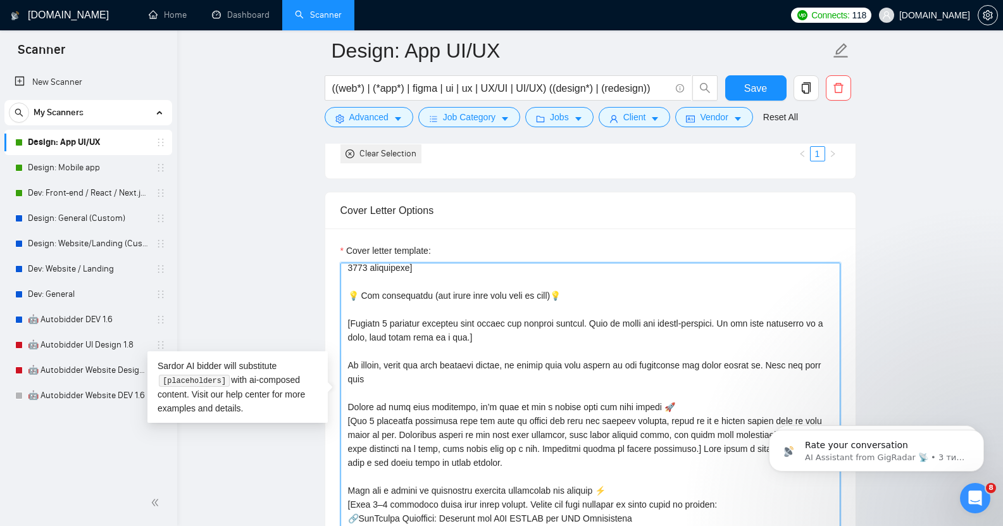
drag, startPoint x: 766, startPoint y: 358, endPoint x: 776, endPoint y: 369, distance: 14.3
click at [776, 369] on textarea "Cover letter template:" at bounding box center [590, 405] width 500 height 285
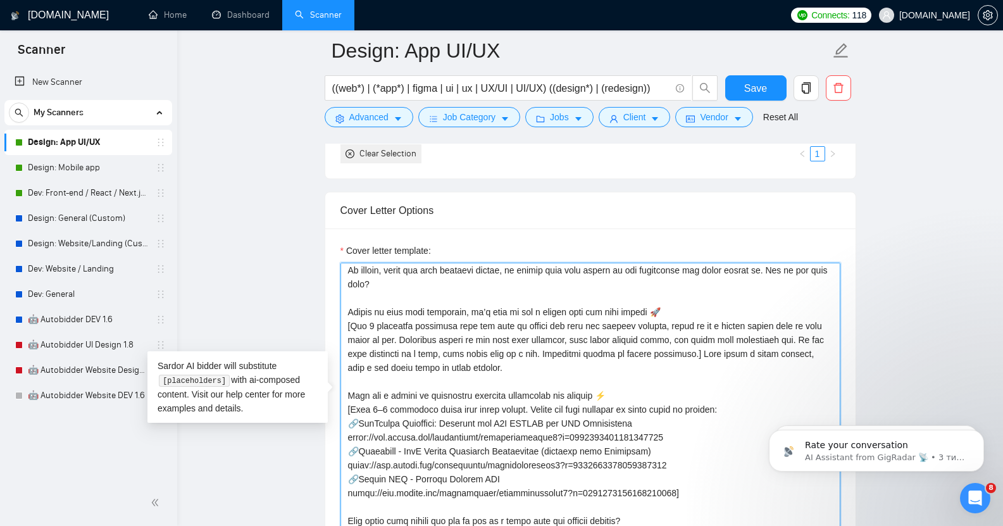
scroll to position [115, 0]
drag, startPoint x: 349, startPoint y: 303, endPoint x: 473, endPoint y: 301, distance: 123.4
click at [473, 301] on textarea "Cover letter template:" at bounding box center [590, 405] width 500 height 285
click at [371, 304] on textarea "Cover letter template:" at bounding box center [590, 405] width 500 height 285
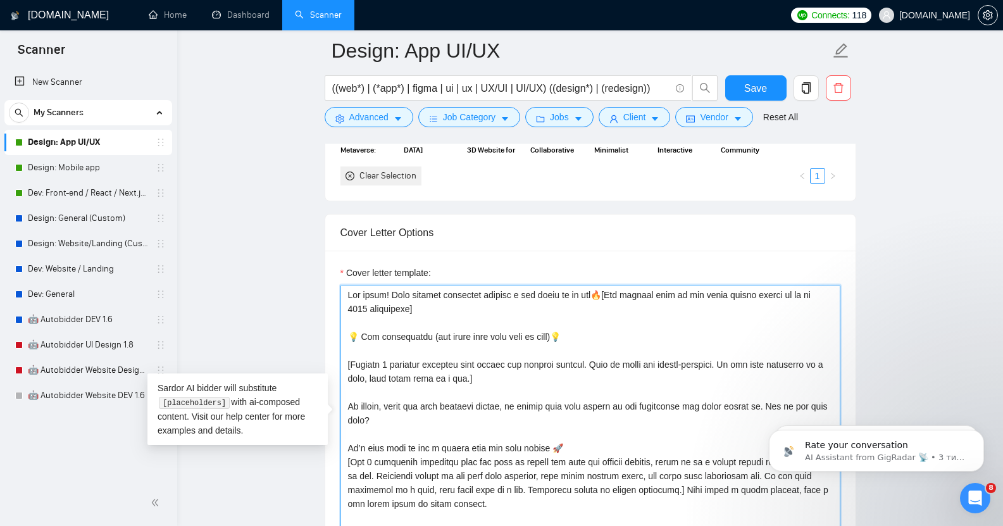
scroll to position [1312, 0]
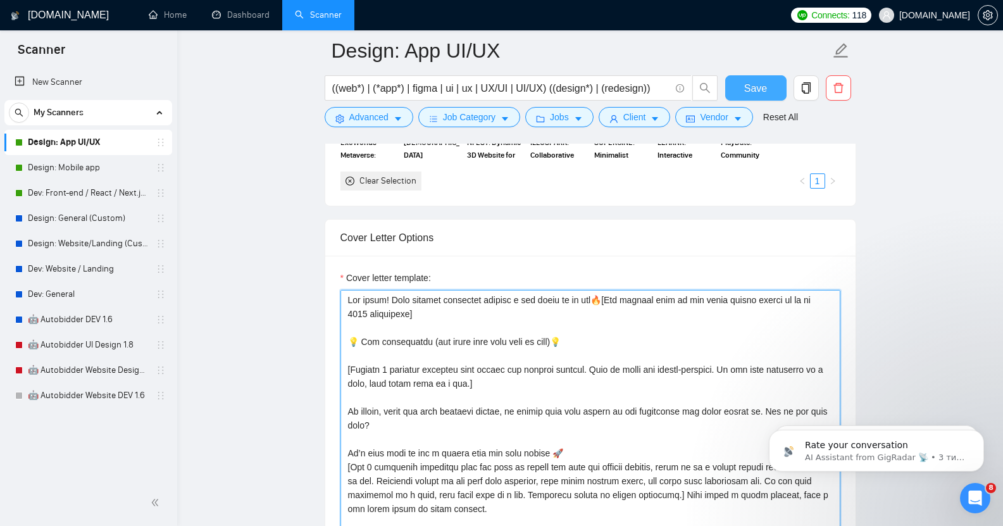
type textarea "Lor ipsum! Dolo sitamet consectet adipisc e sed doeiu te in utl🔥[Etd magnaal en…"
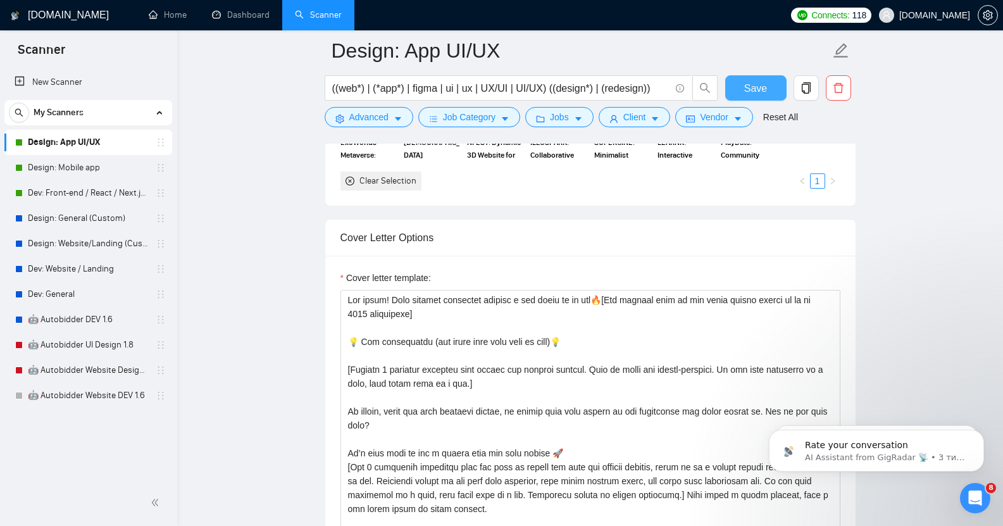
click at [759, 84] on span "Save" at bounding box center [755, 88] width 23 height 16
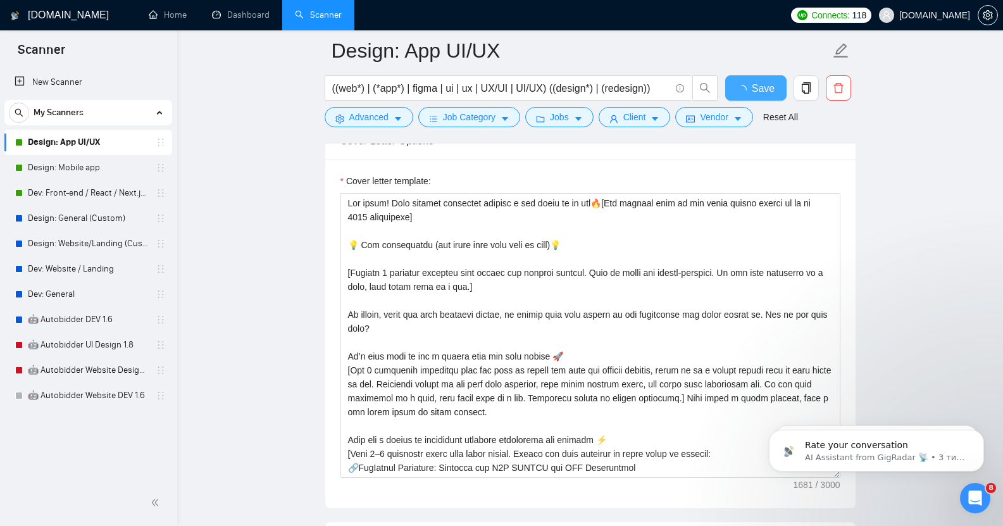
checkbox input "true"
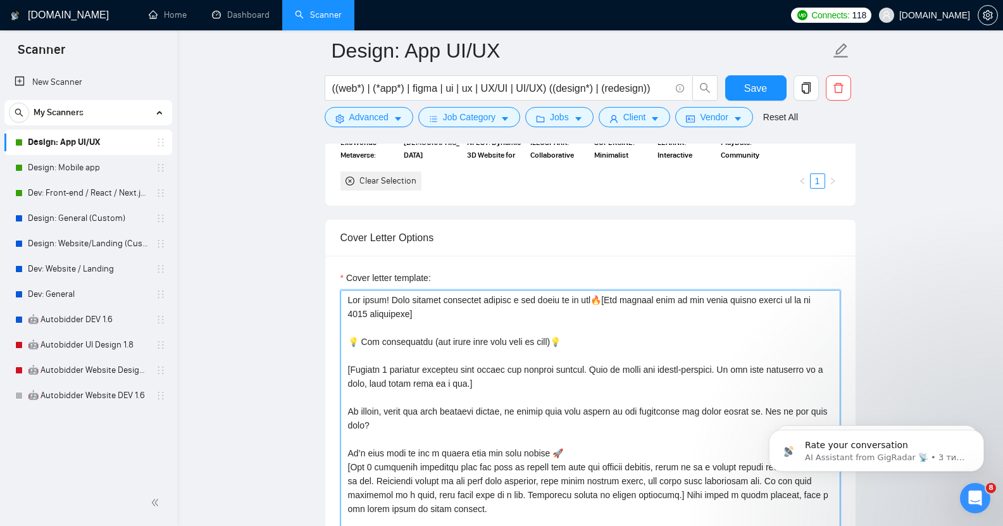
click at [364, 334] on textarea "Cover letter template:" at bounding box center [590, 432] width 500 height 285
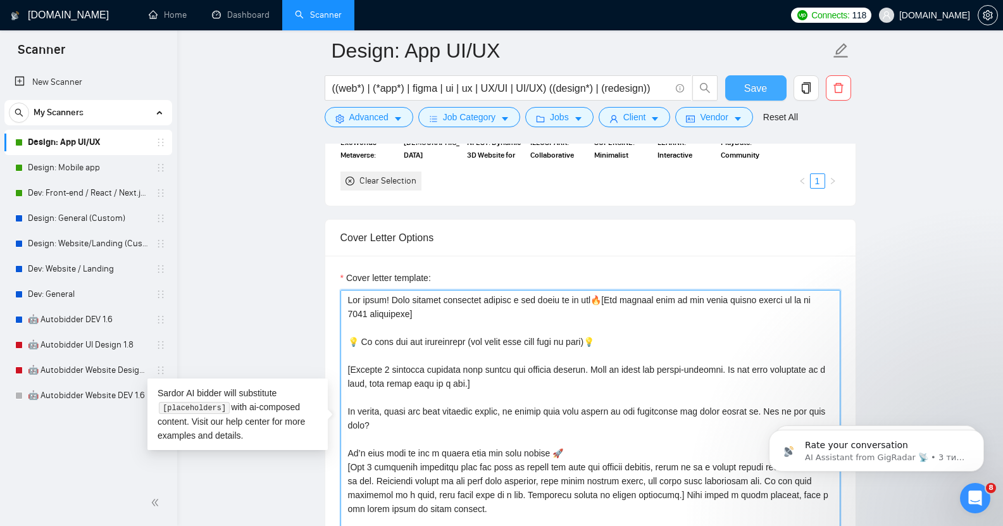
type textarea "Lor ipsum! Dolo sitamet consectet adipisc e sed doeiu te in utl🔥[Etd magnaal en…"
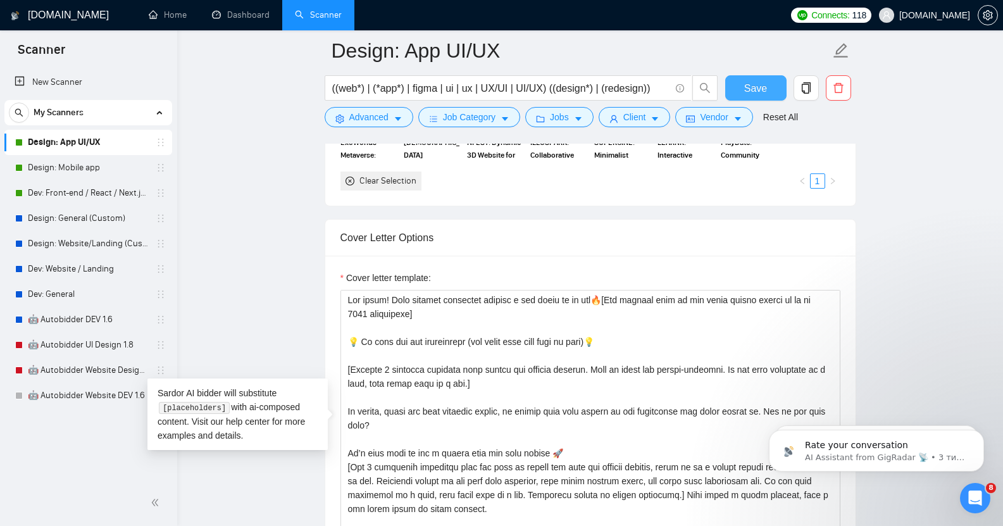
click at [749, 81] on span "Save" at bounding box center [755, 88] width 23 height 16
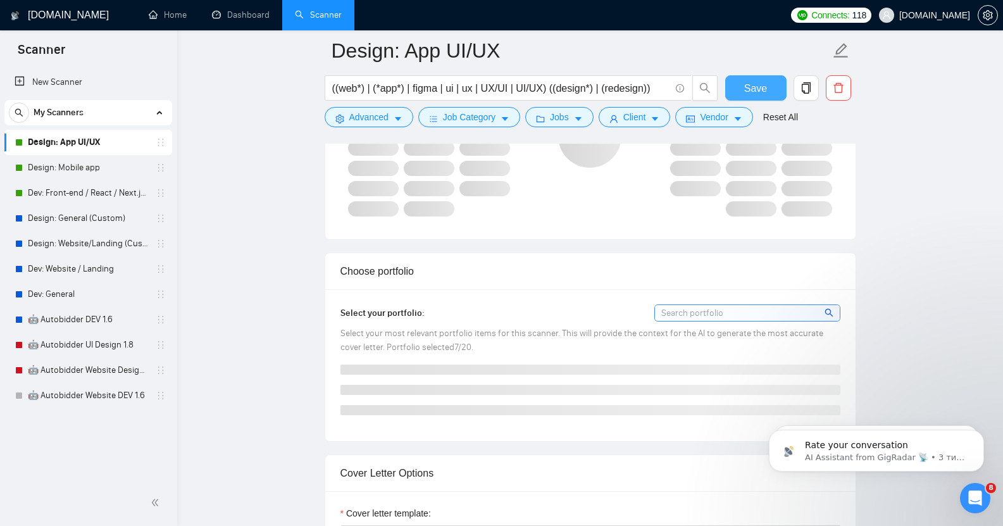
checkbox input "true"
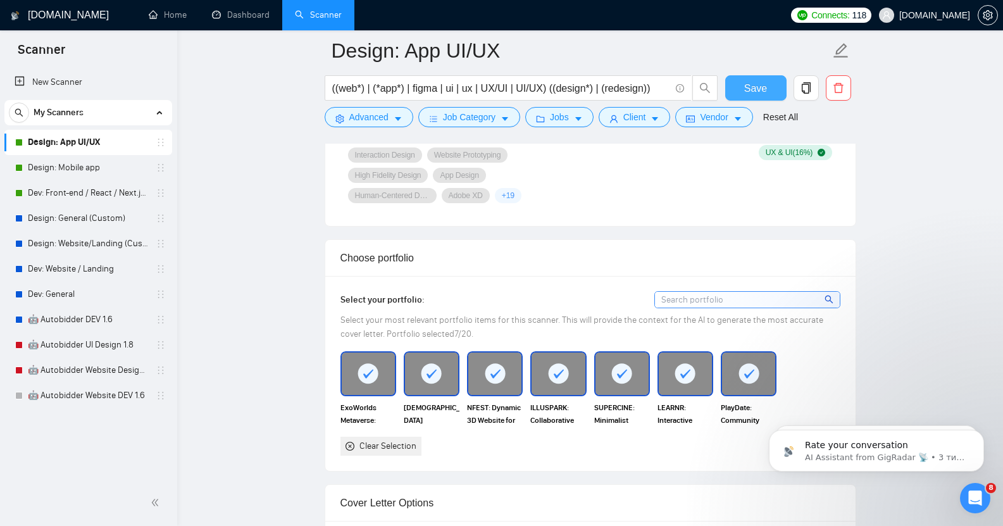
scroll to position [1049, 0]
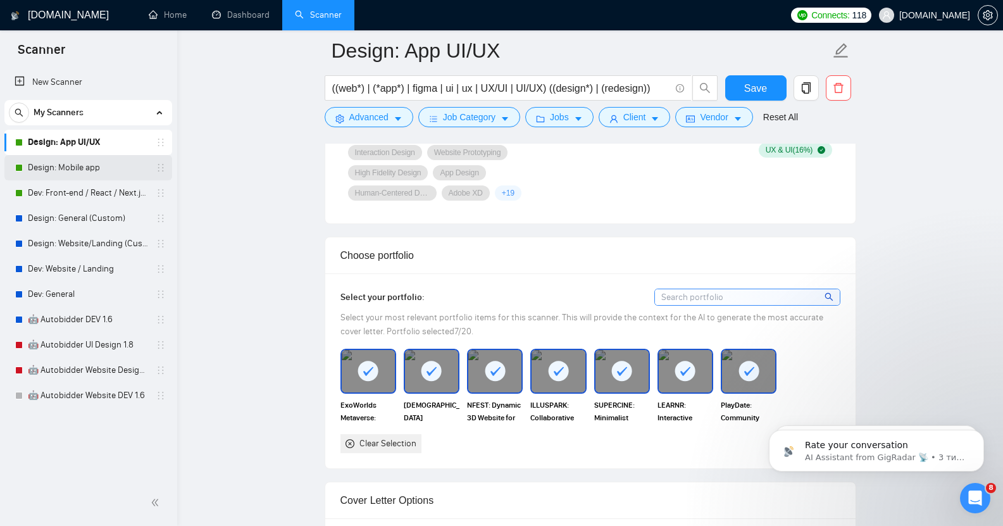
click at [82, 168] on link "Design: Mobile app" at bounding box center [88, 167] width 120 height 25
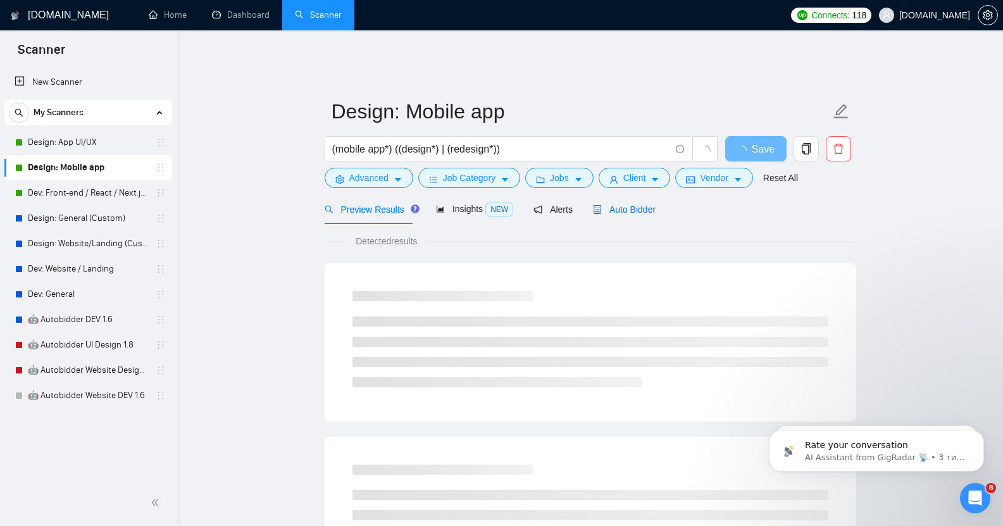
click at [623, 204] on span "Auto Bidder" at bounding box center [624, 209] width 63 height 10
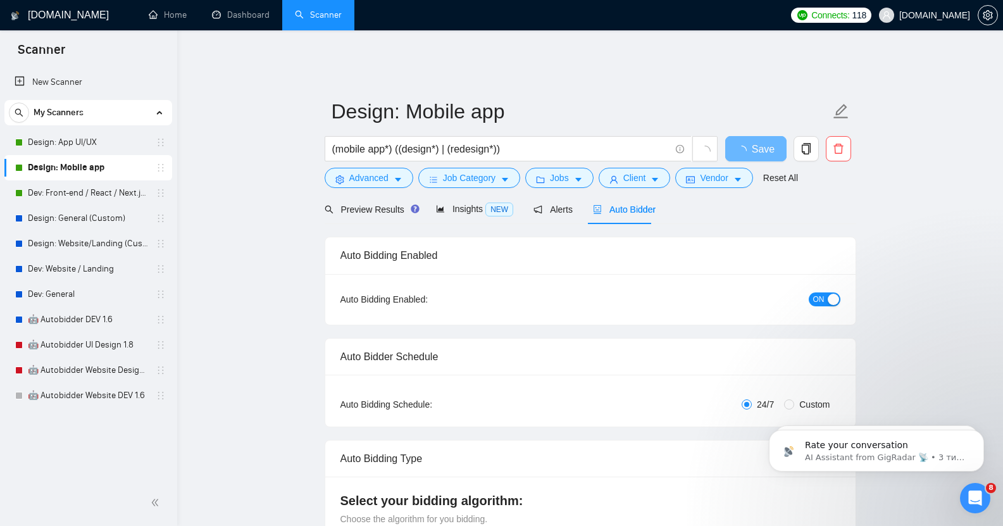
checkbox input "true"
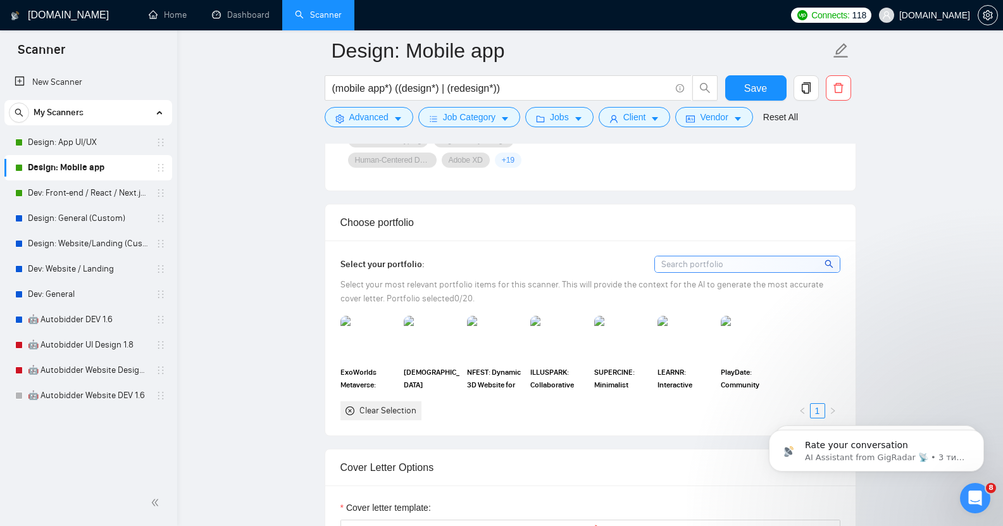
scroll to position [1084, 0]
click at [361, 332] on img at bounding box center [368, 336] width 53 height 42
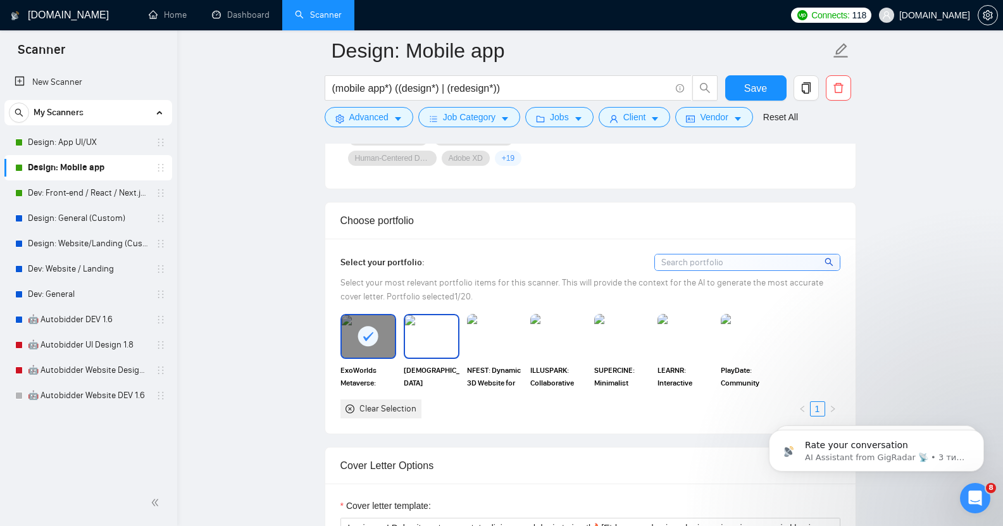
click at [439, 332] on img at bounding box center [431, 336] width 53 height 42
click at [499, 331] on img at bounding box center [494, 336] width 53 height 42
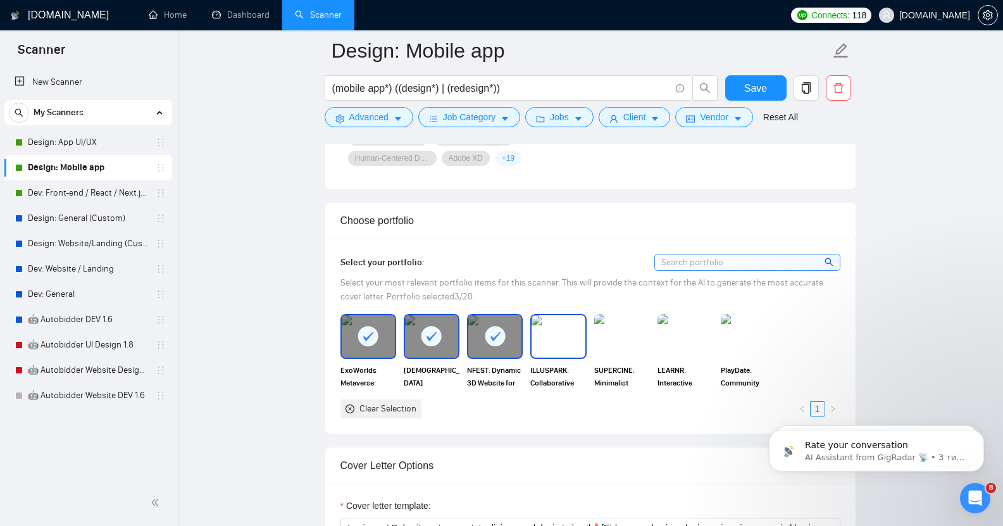
click at [561, 328] on img at bounding box center [558, 336] width 53 height 42
click at [625, 332] on img at bounding box center [622, 336] width 53 height 42
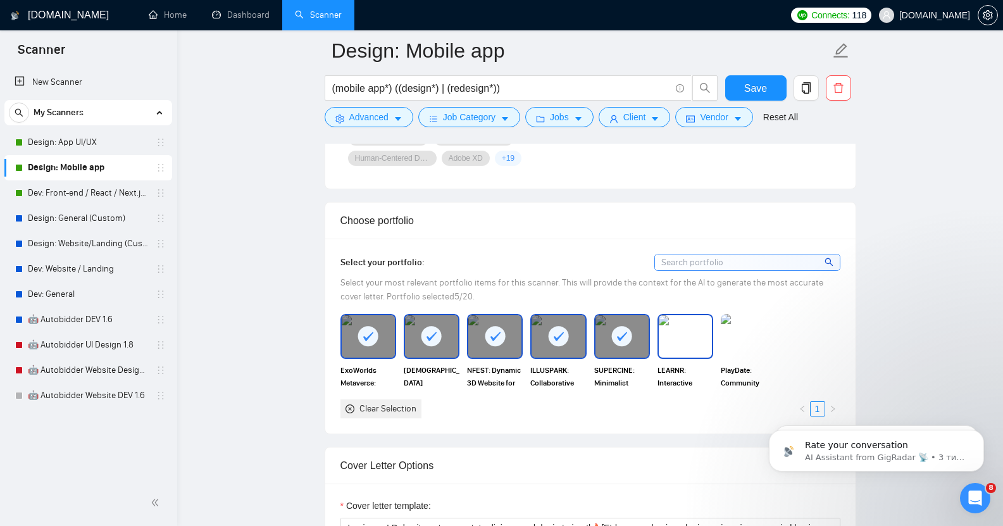
click at [680, 328] on img at bounding box center [685, 336] width 53 height 42
click at [751, 325] on img at bounding box center [748, 336] width 53 height 42
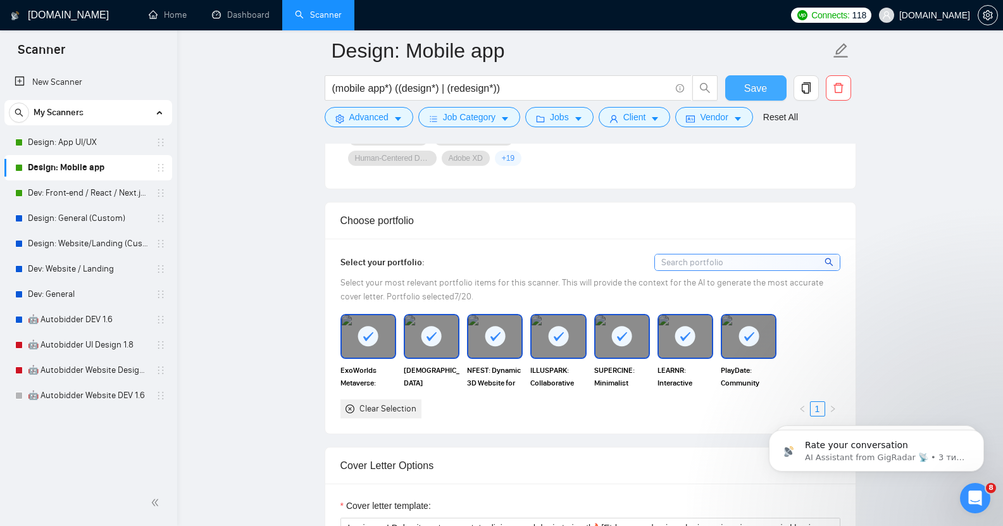
click at [756, 87] on span "Save" at bounding box center [755, 88] width 23 height 16
click at [103, 189] on link "Dev: Front-end / React / Next.js / WebGL / GSAP" at bounding box center [88, 192] width 120 height 25
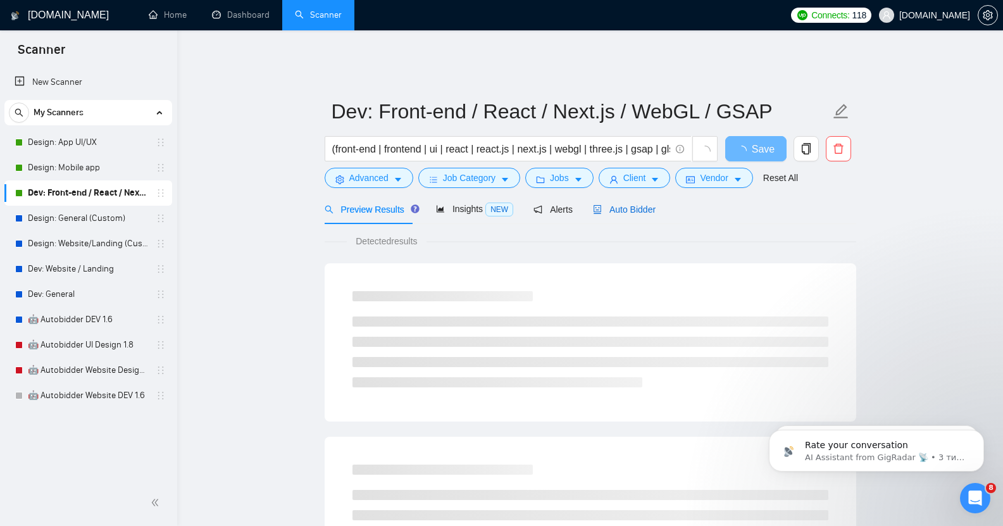
click at [618, 204] on span "Auto Bidder" at bounding box center [624, 209] width 63 height 10
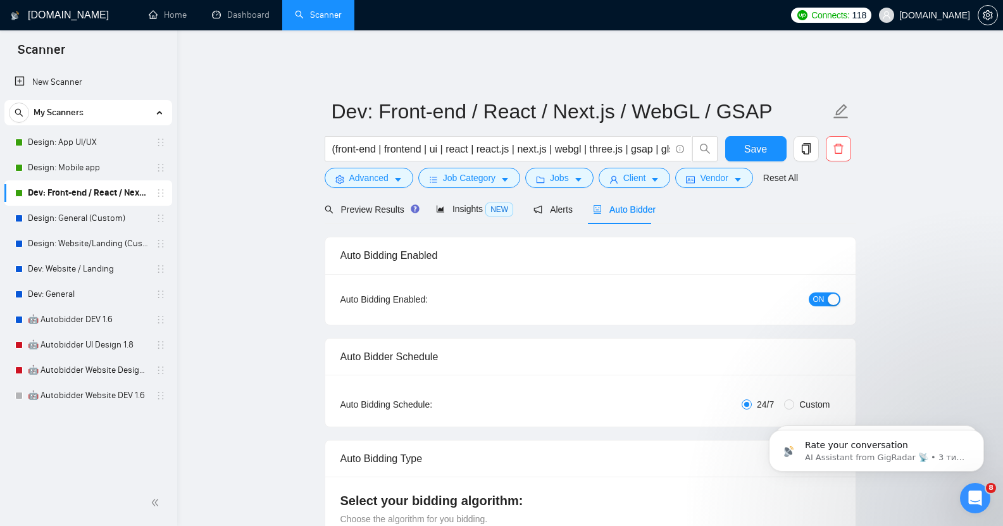
checkbox input "true"
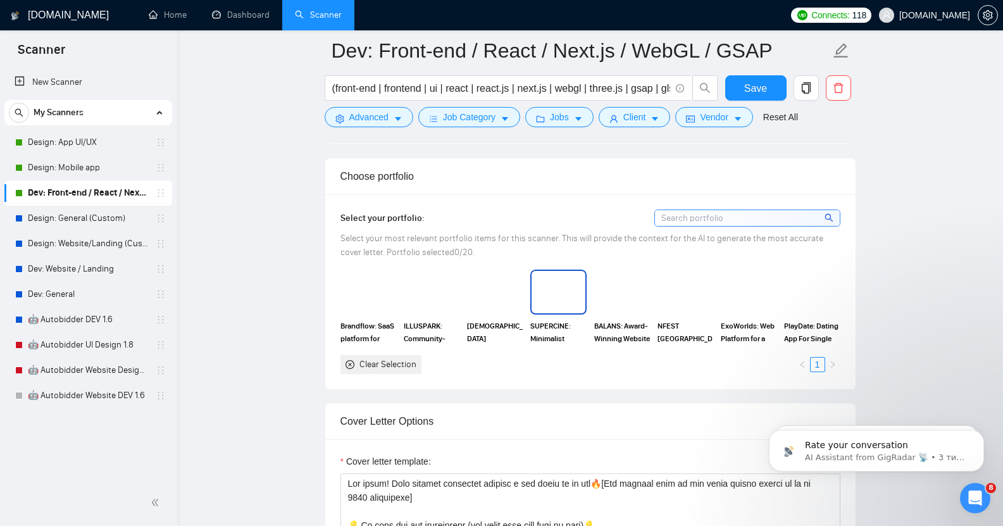
scroll to position [1092, 0]
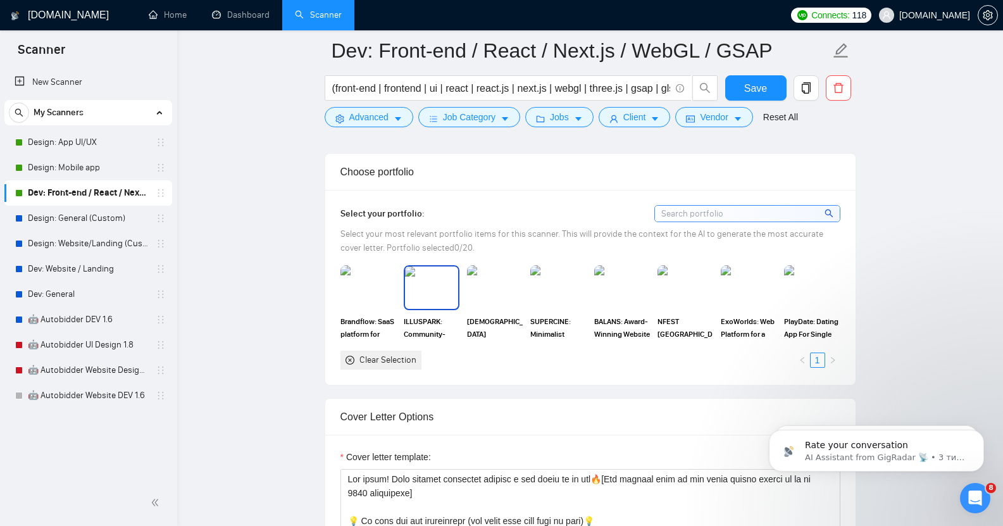
click at [437, 288] on img at bounding box center [431, 287] width 53 height 42
click at [373, 276] on img at bounding box center [368, 287] width 53 height 42
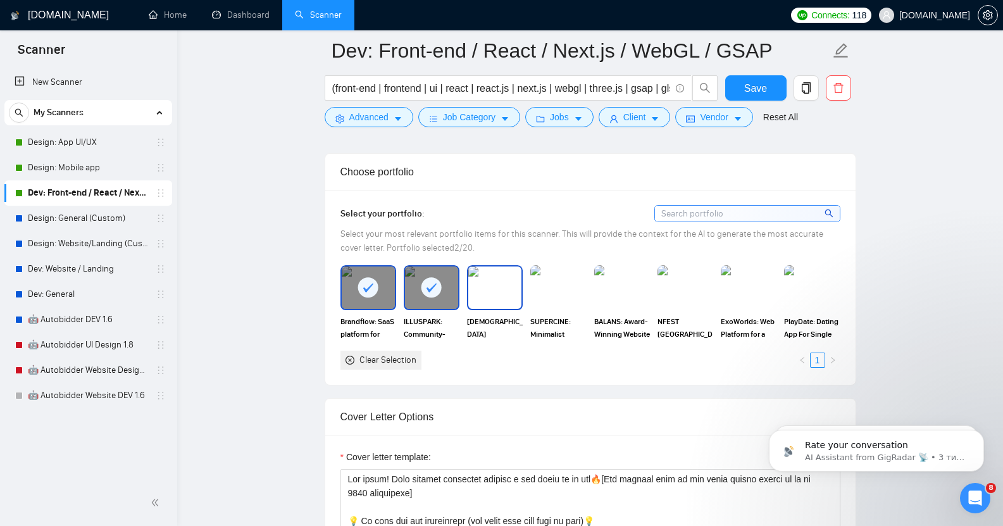
click at [492, 278] on img at bounding box center [494, 287] width 53 height 42
click at [564, 273] on img at bounding box center [558, 287] width 53 height 42
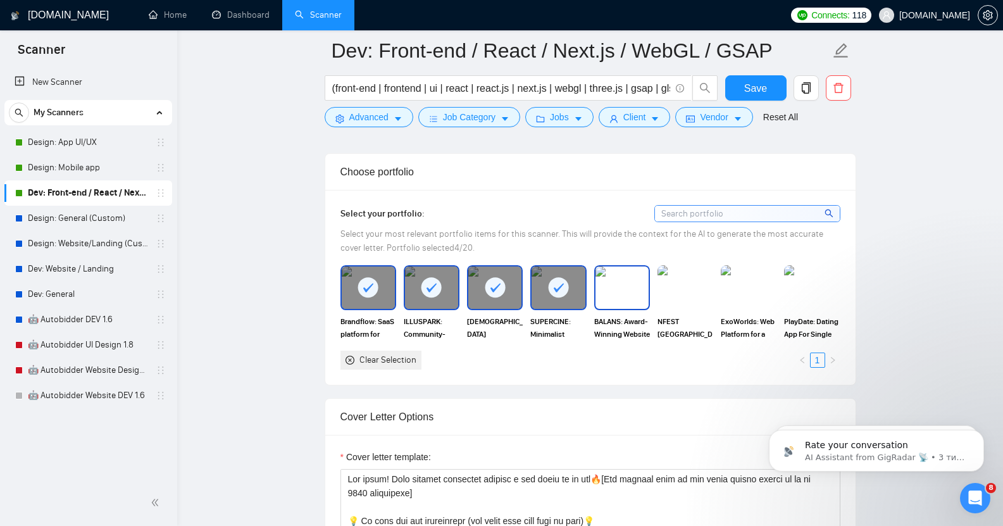
click at [636, 277] on img at bounding box center [622, 287] width 53 height 42
click at [682, 280] on img at bounding box center [685, 287] width 53 height 42
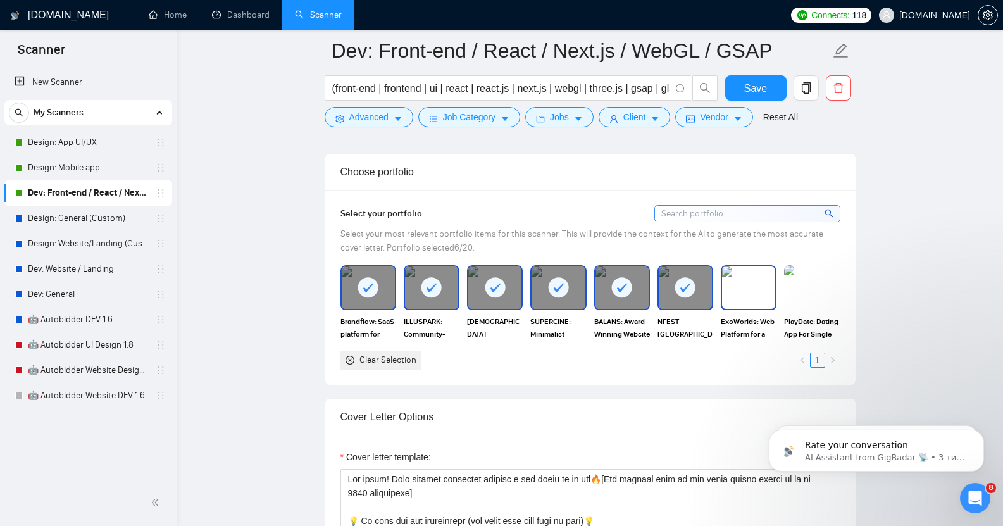
click at [743, 277] on img at bounding box center [748, 287] width 53 height 42
click at [804, 277] on img at bounding box center [811, 287] width 53 height 42
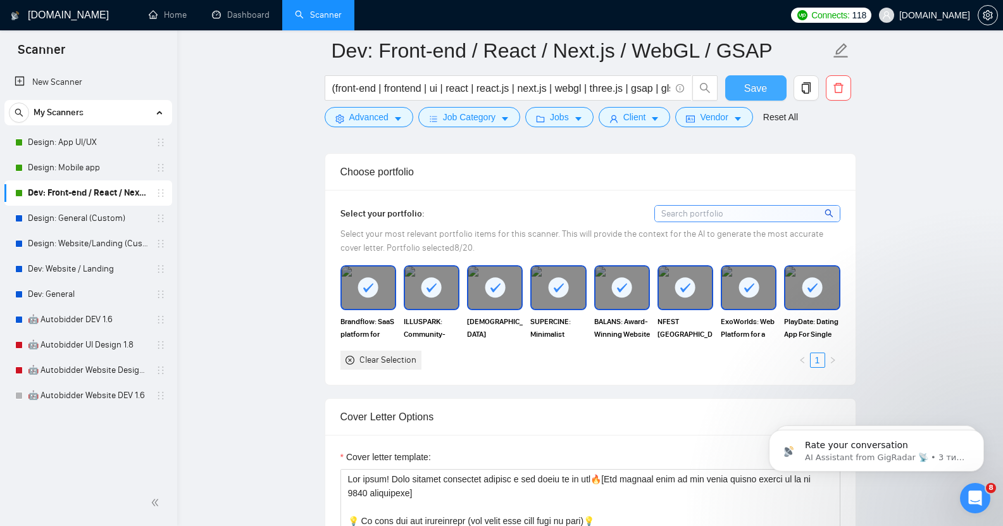
click at [758, 90] on span "Save" at bounding box center [755, 88] width 23 height 16
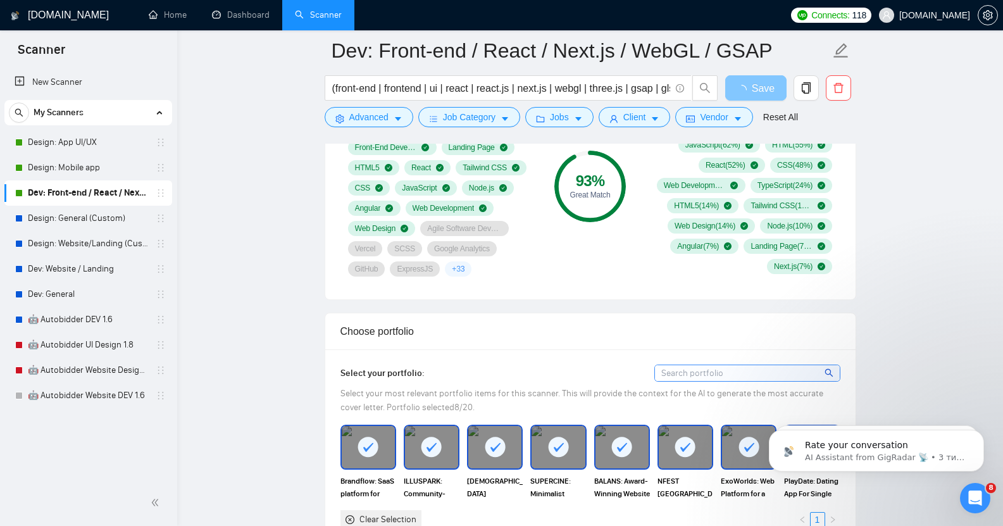
scroll to position [920, 0]
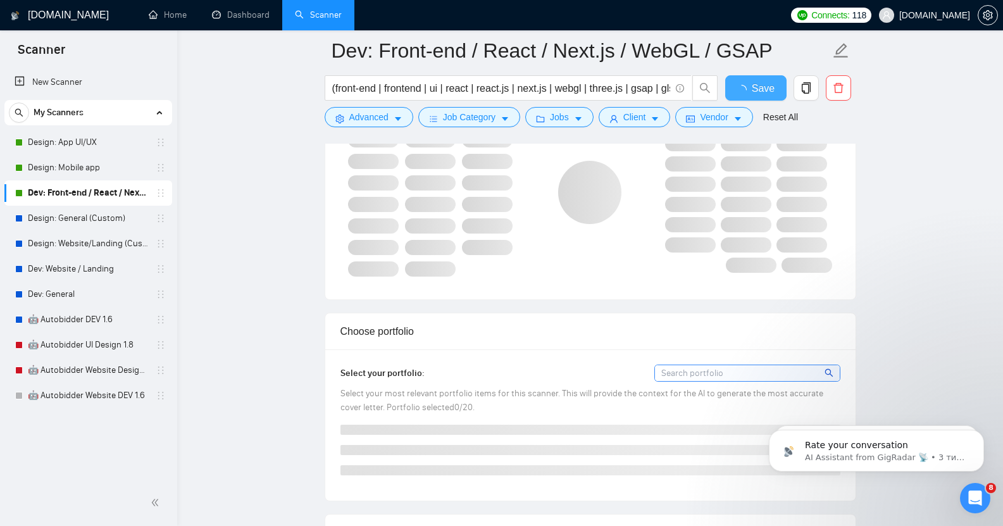
checkbox input "true"
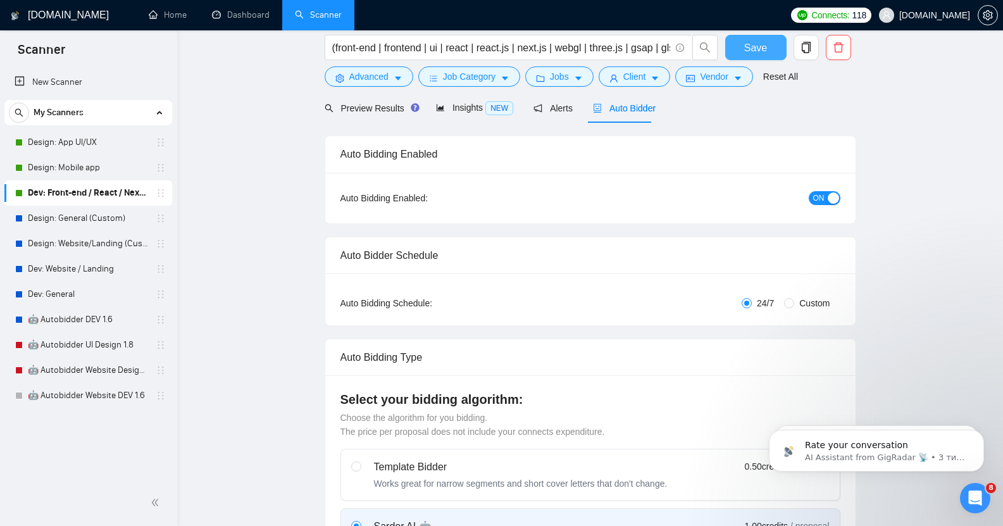
scroll to position [0, 0]
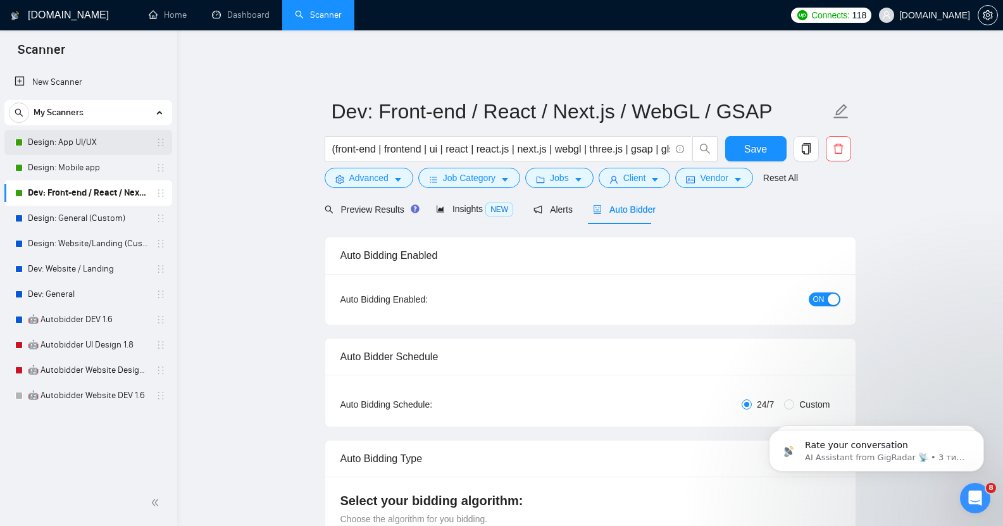
click at [66, 143] on link "Design: App UI/UX" at bounding box center [88, 142] width 120 height 25
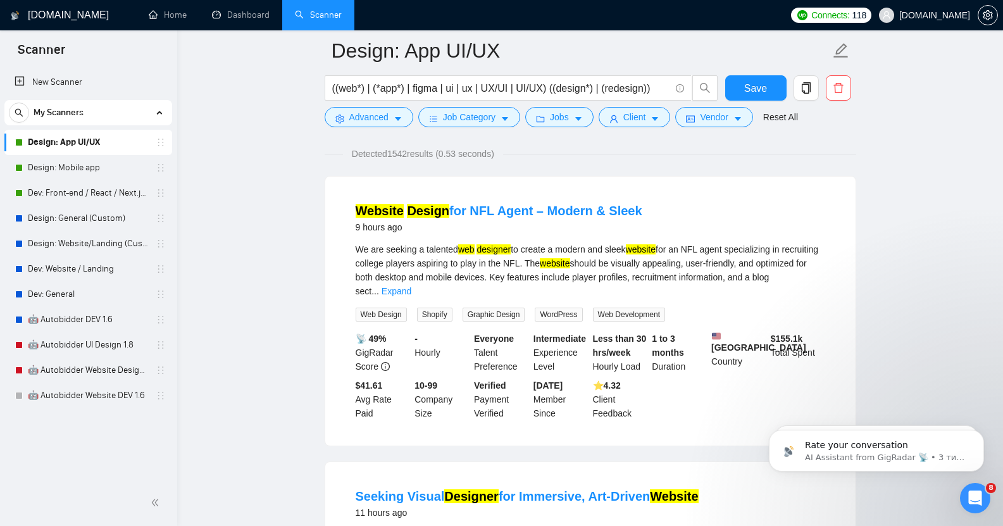
scroll to position [95, 0]
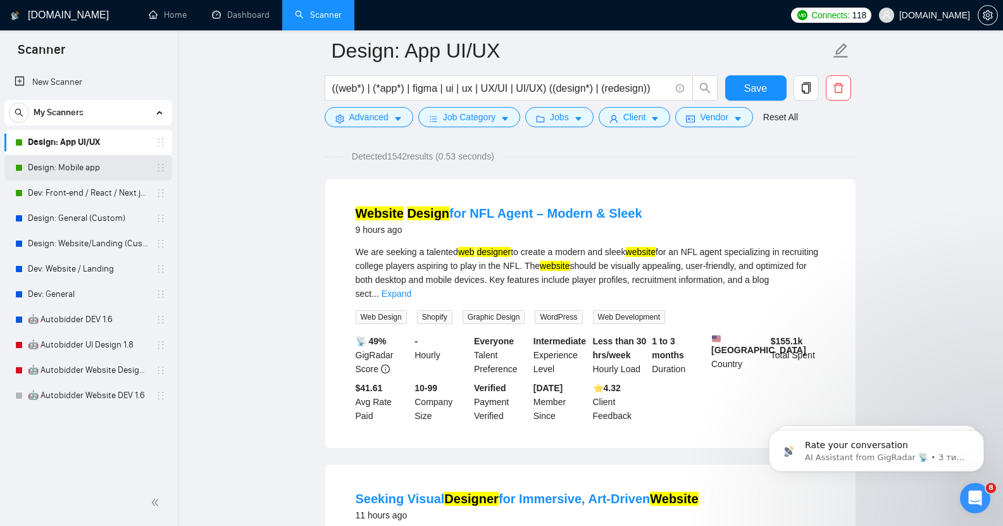
click at [59, 161] on link "Design: Mobile app" at bounding box center [88, 167] width 120 height 25
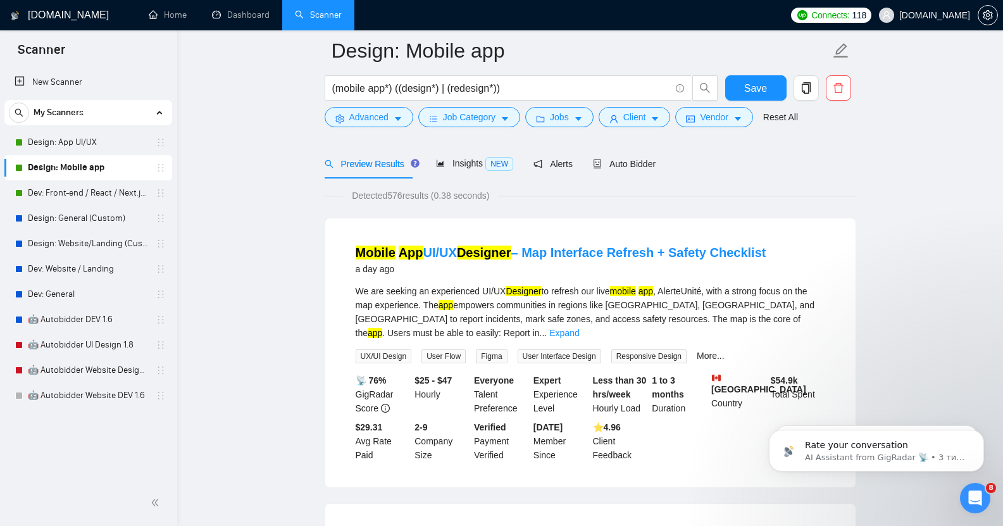
scroll to position [62, 0]
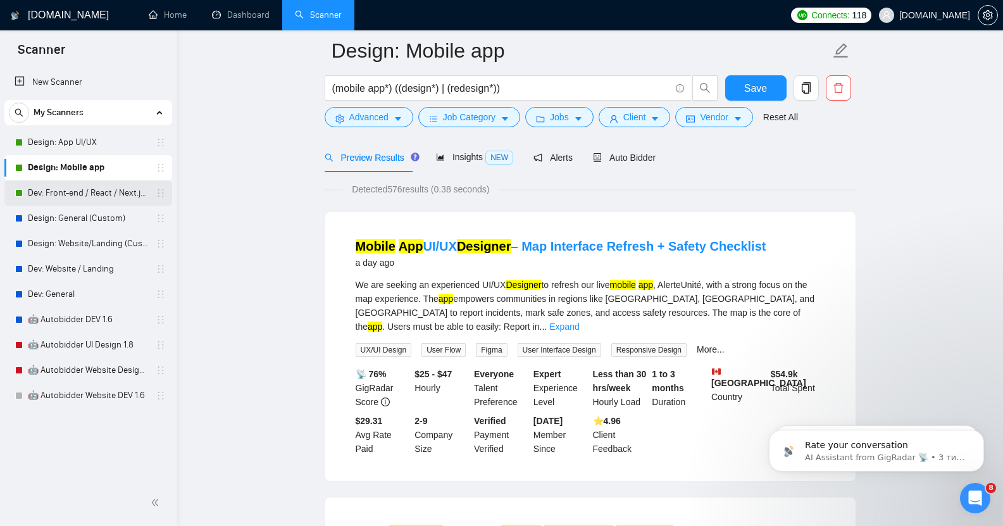
click at [85, 187] on link "Dev: Front-end / React / Next.js / WebGL / GSAP" at bounding box center [88, 192] width 120 height 25
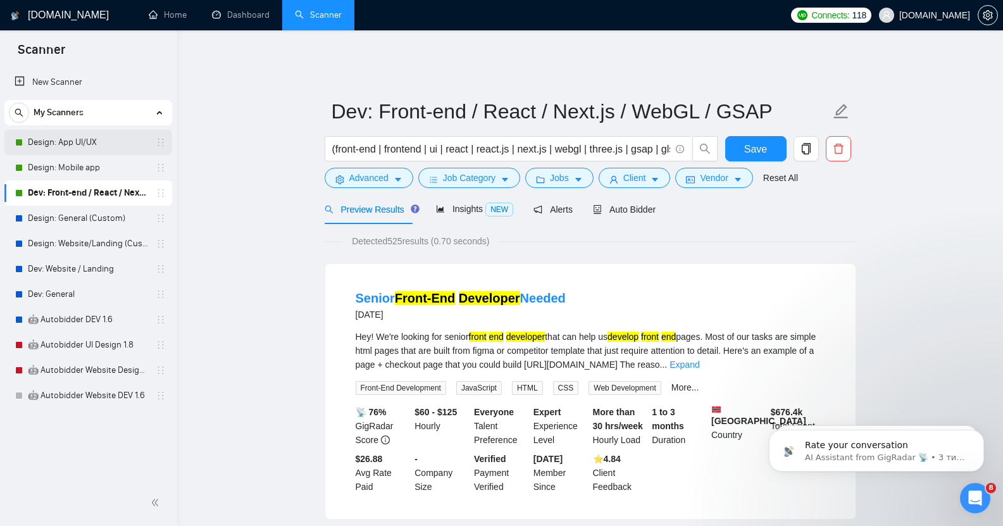
click at [72, 132] on link "Design: App UI/UX" at bounding box center [88, 142] width 120 height 25
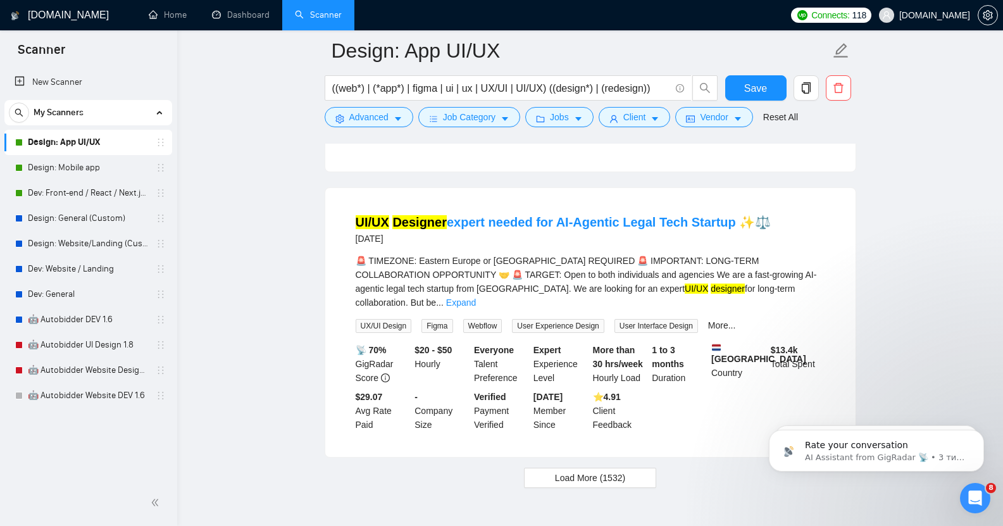
scroll to position [2615, 0]
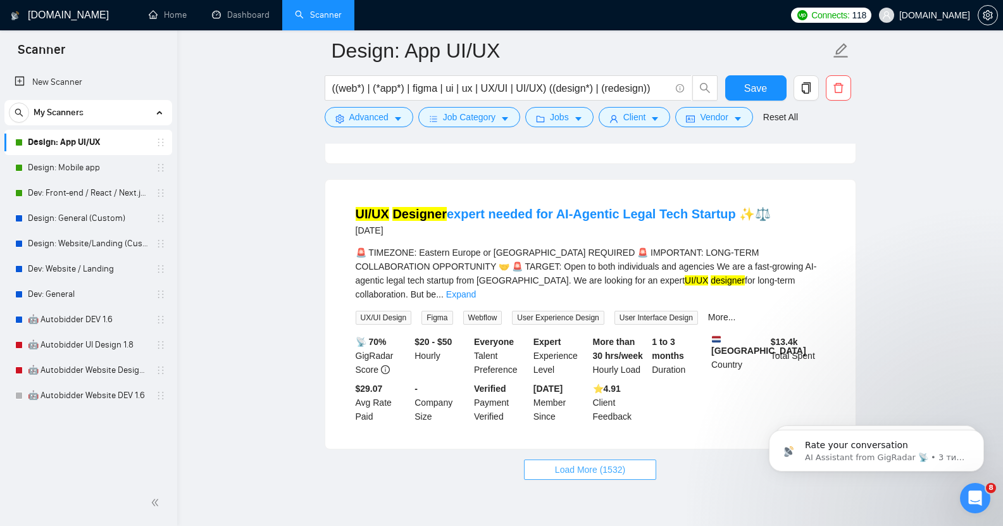
click at [590, 463] on span "Load More (1532)" at bounding box center [590, 470] width 70 height 14
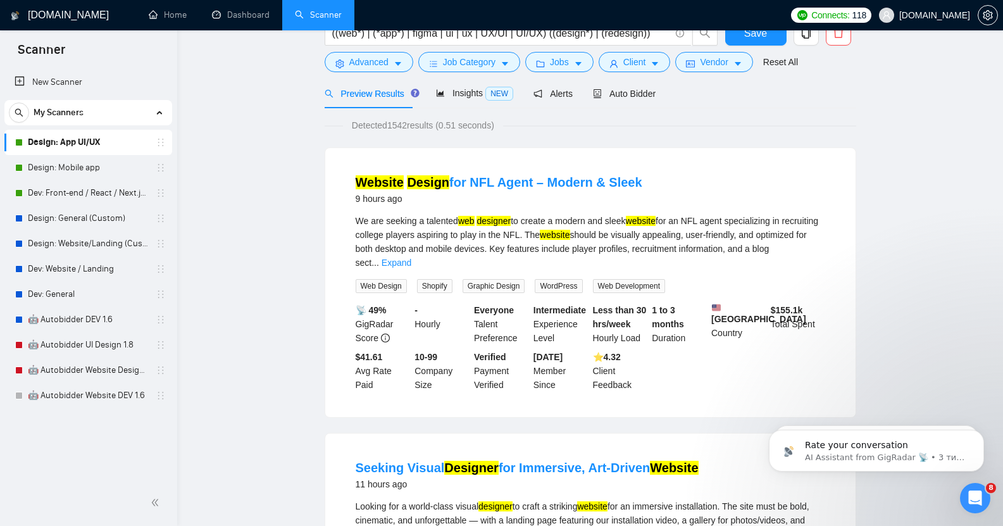
scroll to position [0, 0]
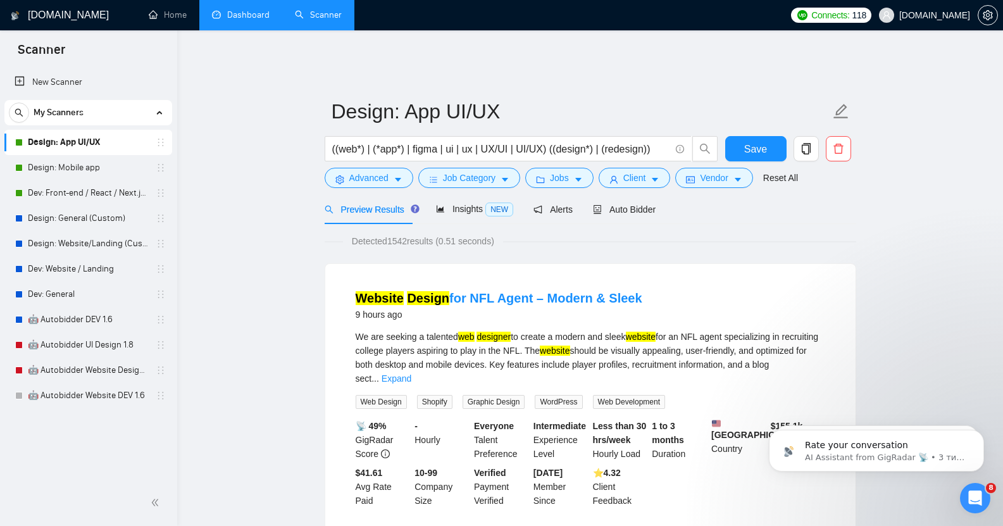
click at [245, 20] on link "Dashboard" at bounding box center [241, 14] width 58 height 11
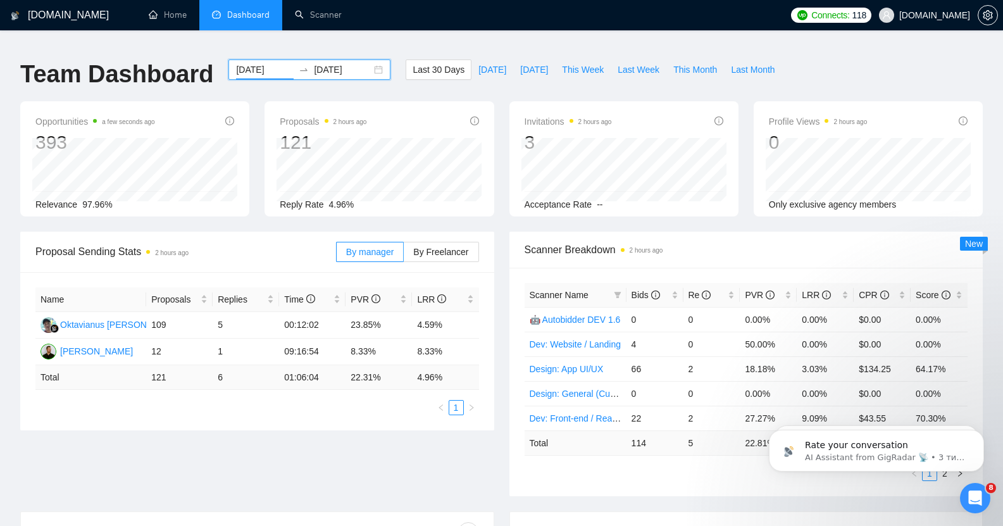
click at [249, 66] on input "[DATE]" at bounding box center [265, 70] width 58 height 14
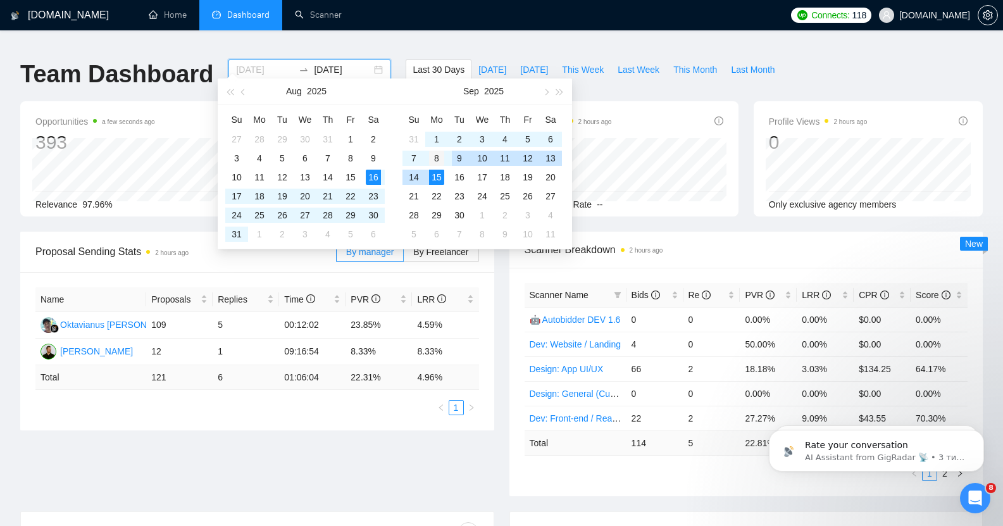
type input "[DATE]"
click at [431, 154] on div "8" at bounding box center [436, 158] width 15 height 15
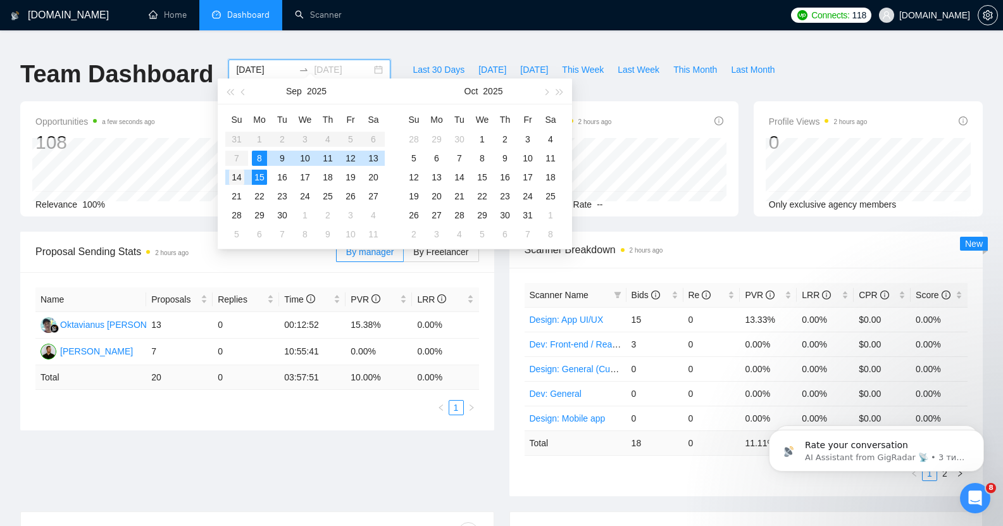
type input "[DATE]"
click at [239, 173] on div "14" at bounding box center [236, 177] width 15 height 15
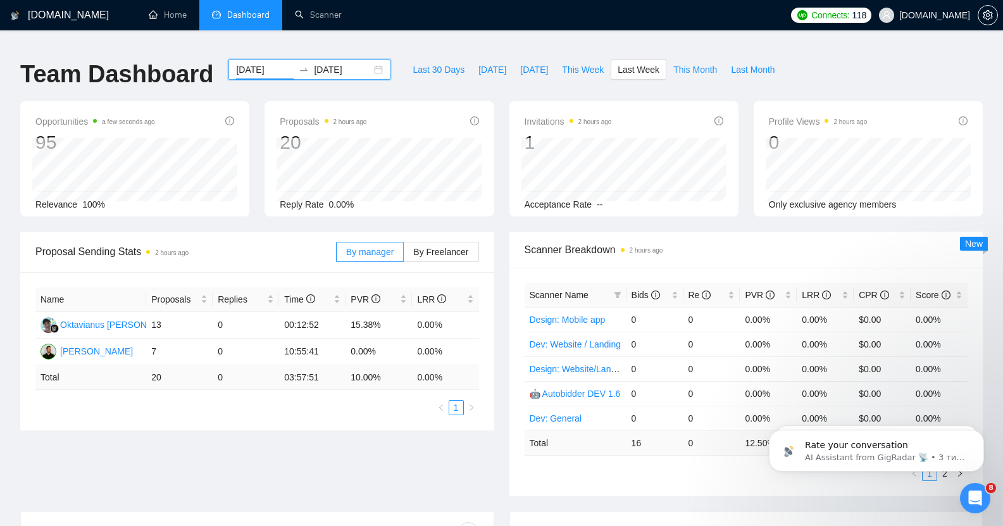
click at [239, 63] on input "[DATE]" at bounding box center [265, 70] width 58 height 14
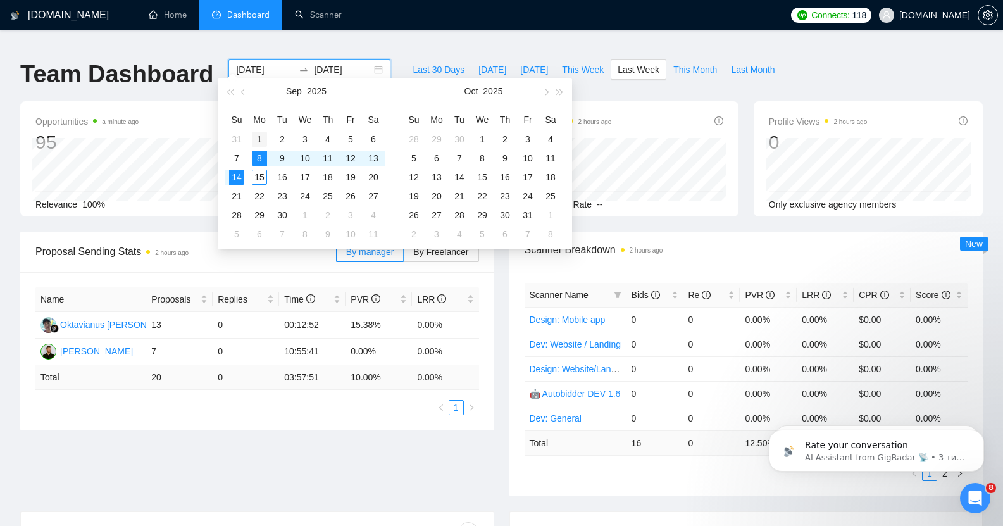
type input "[DATE]"
click at [259, 136] on div "1" at bounding box center [259, 139] width 15 height 15
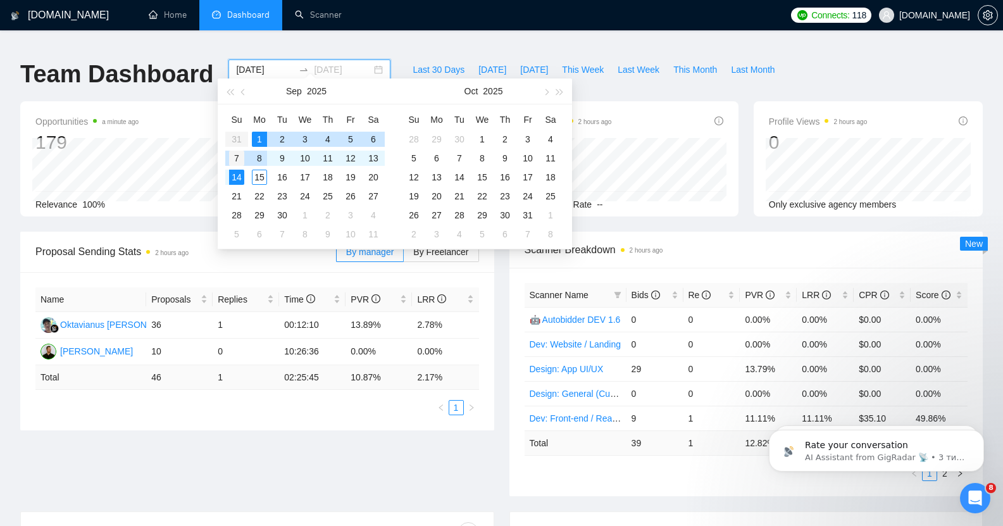
type input "[DATE]"
click at [237, 153] on div "7" at bounding box center [236, 158] width 15 height 15
